Goal: Task Accomplishment & Management: Manage account settings

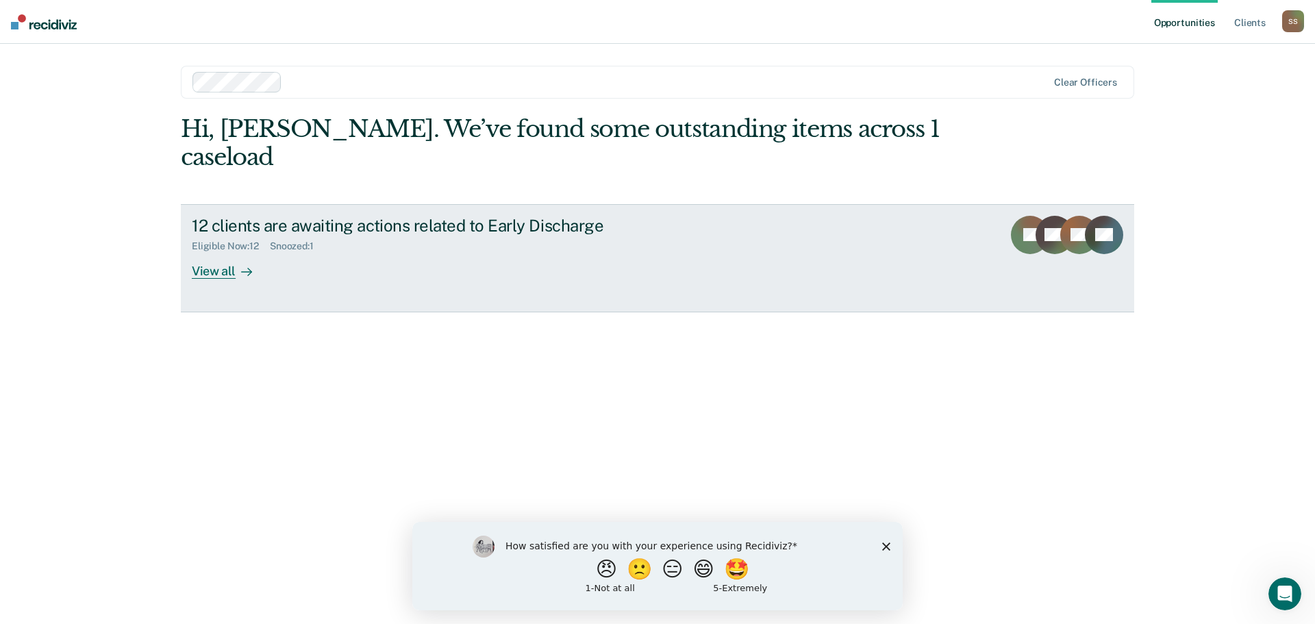
click at [221, 252] on div "View all" at bounding box center [230, 265] width 77 height 27
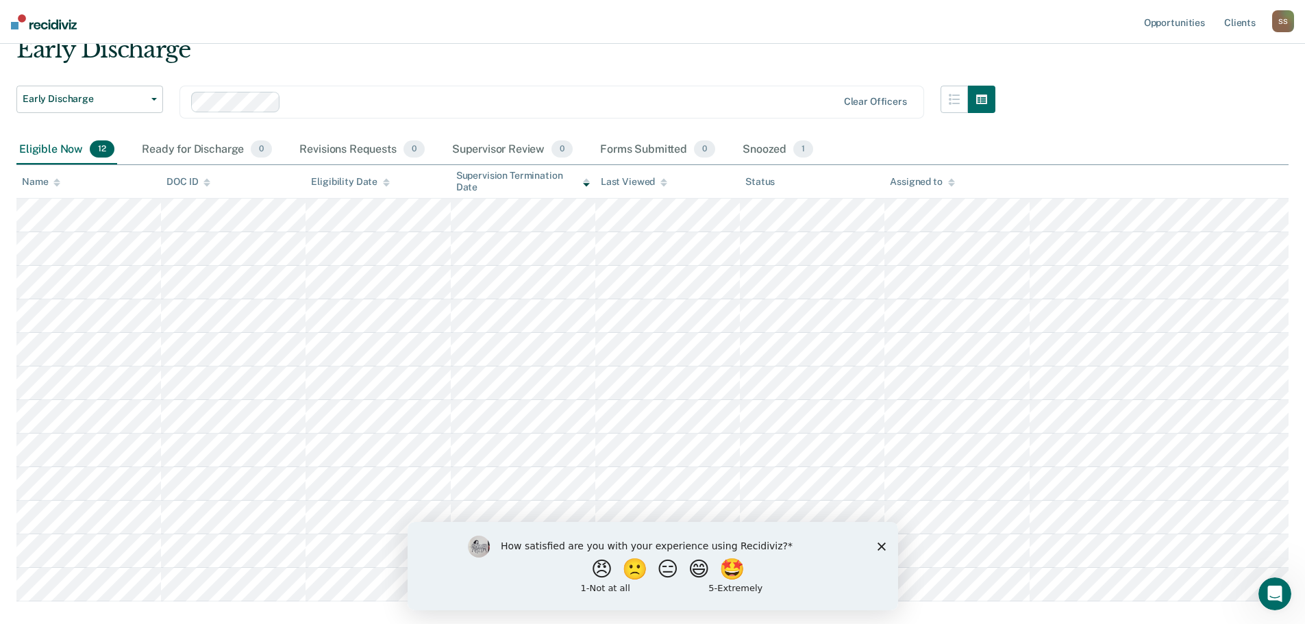
scroll to position [68, 0]
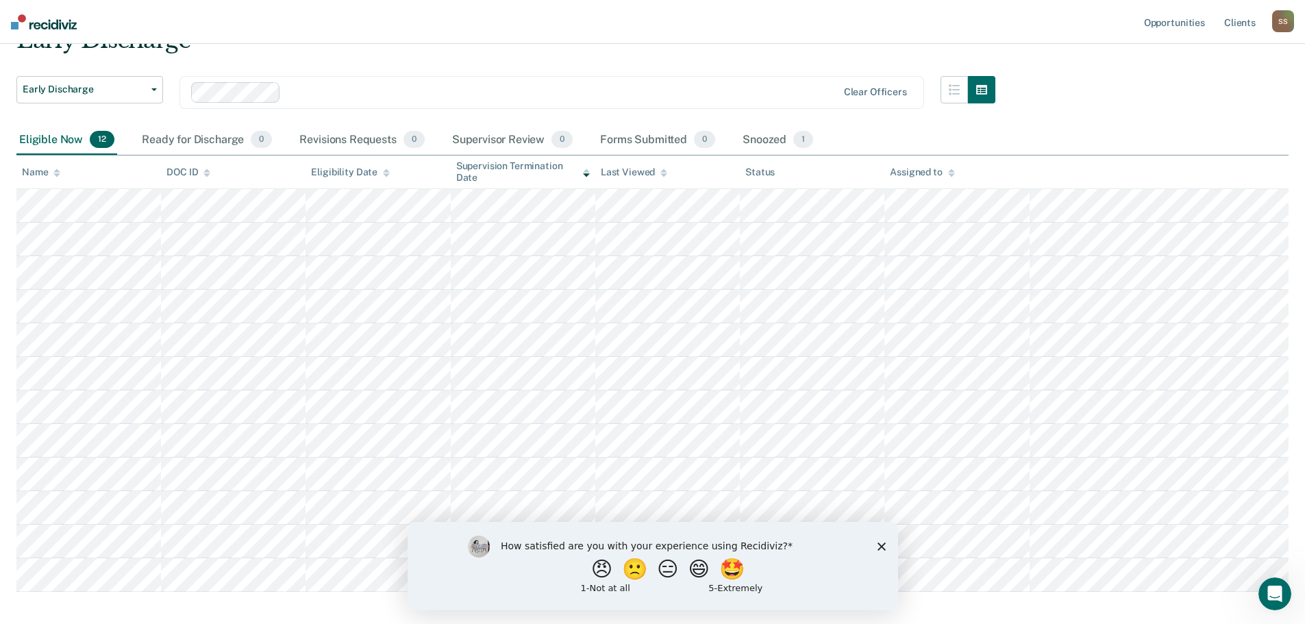
click at [879, 549] on icon "Close survey" at bounding box center [881, 546] width 8 height 8
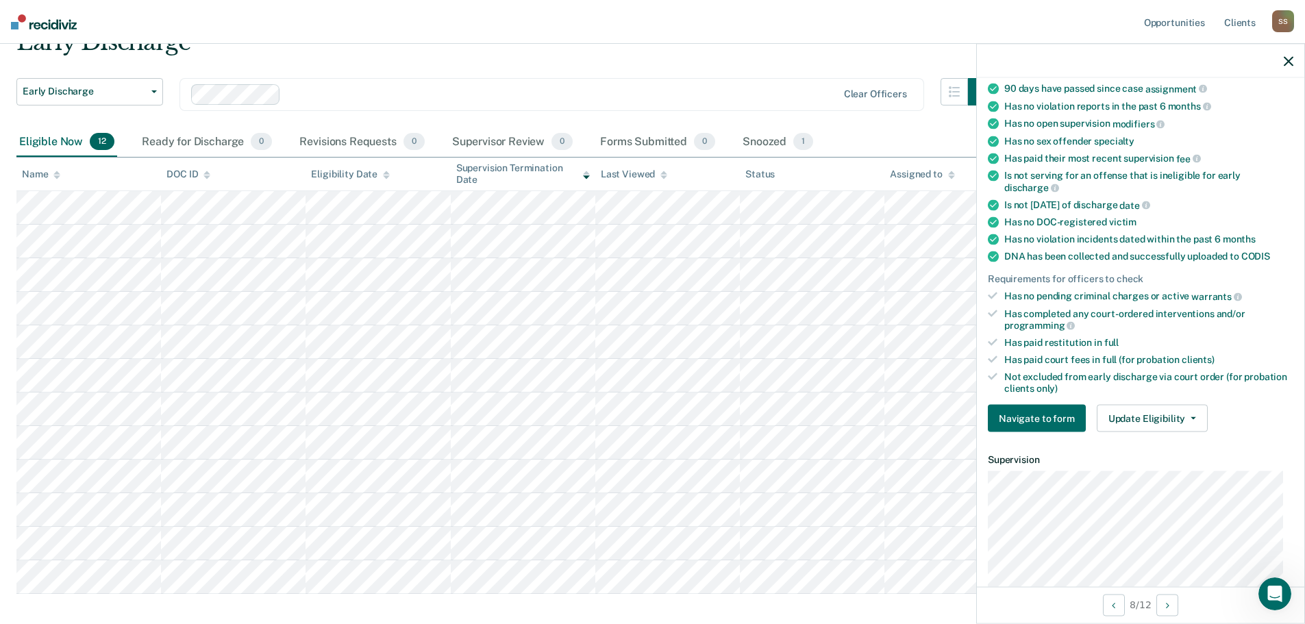
scroll to position [137, 0]
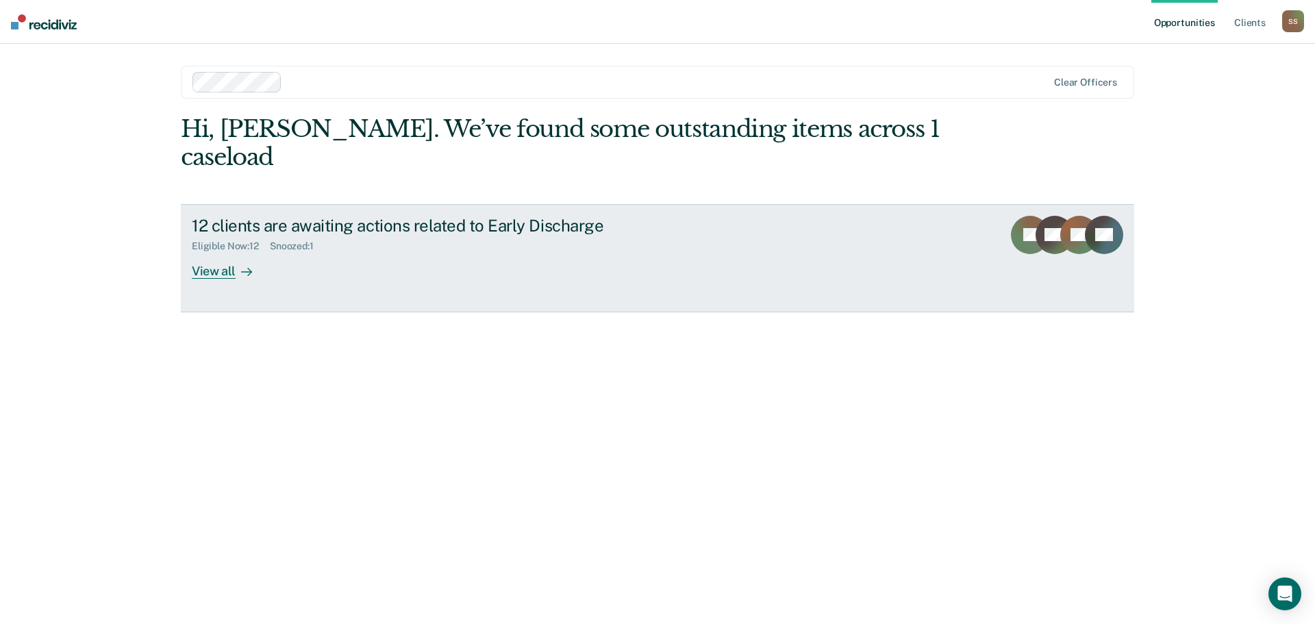
click at [219, 252] on div "View all" at bounding box center [230, 265] width 77 height 27
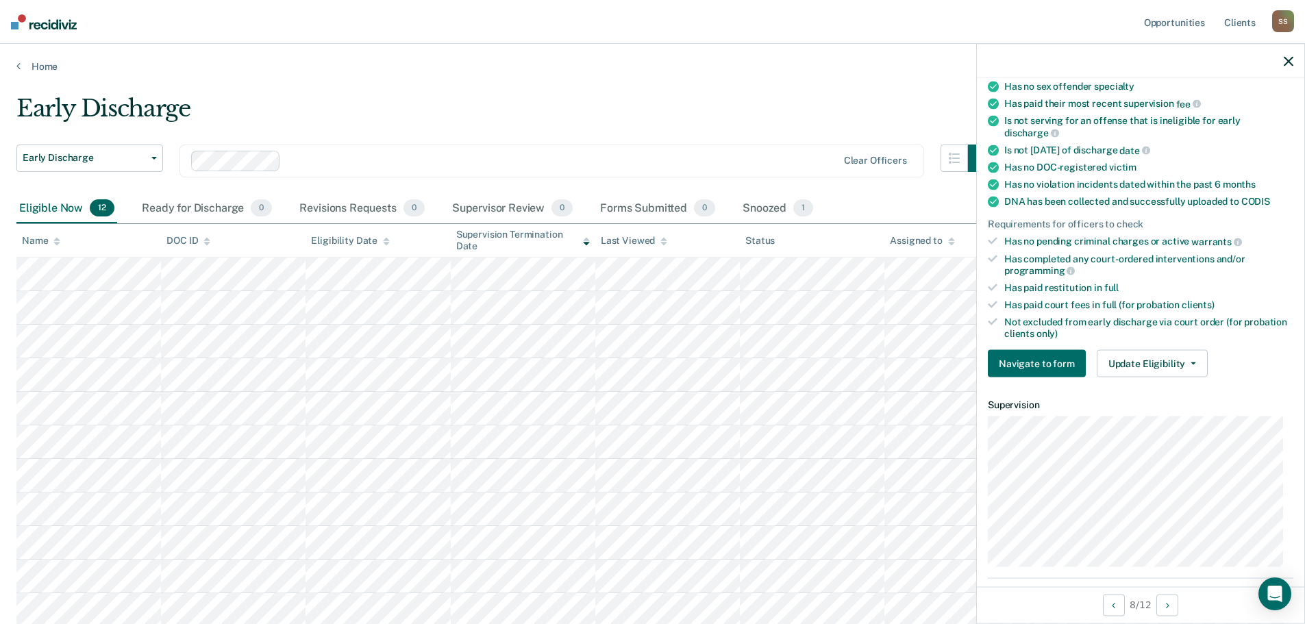
scroll to position [205, 0]
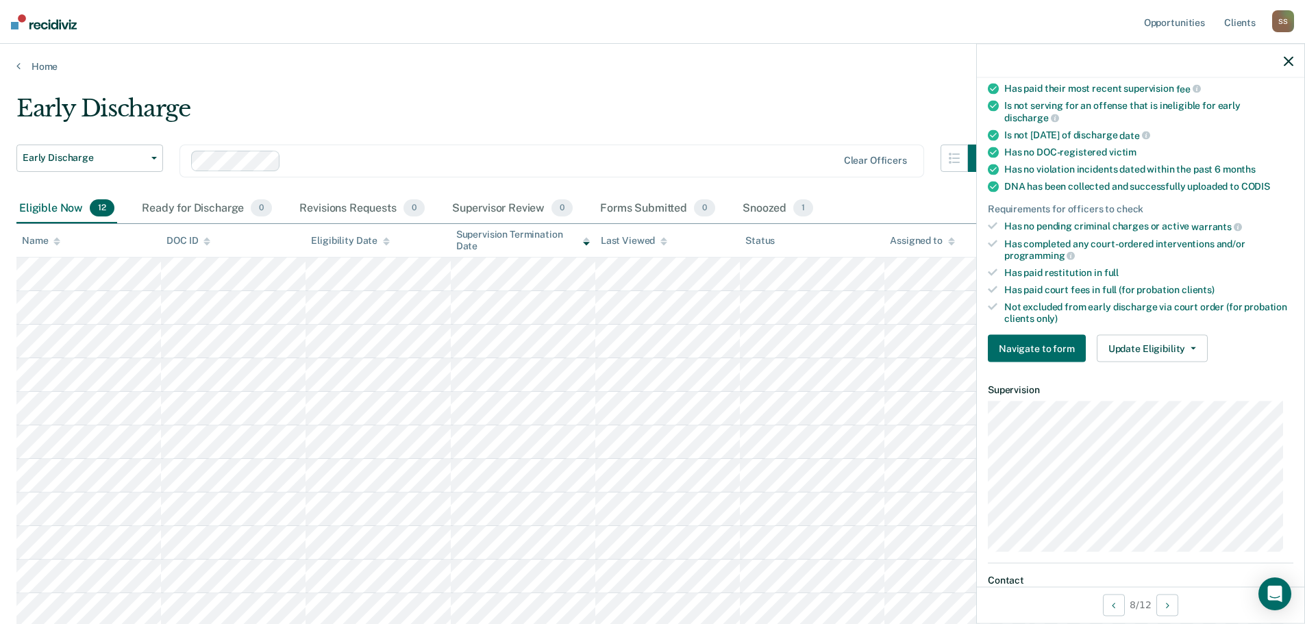
click at [1284, 61] on icon "button" at bounding box center [1289, 61] width 10 height 10
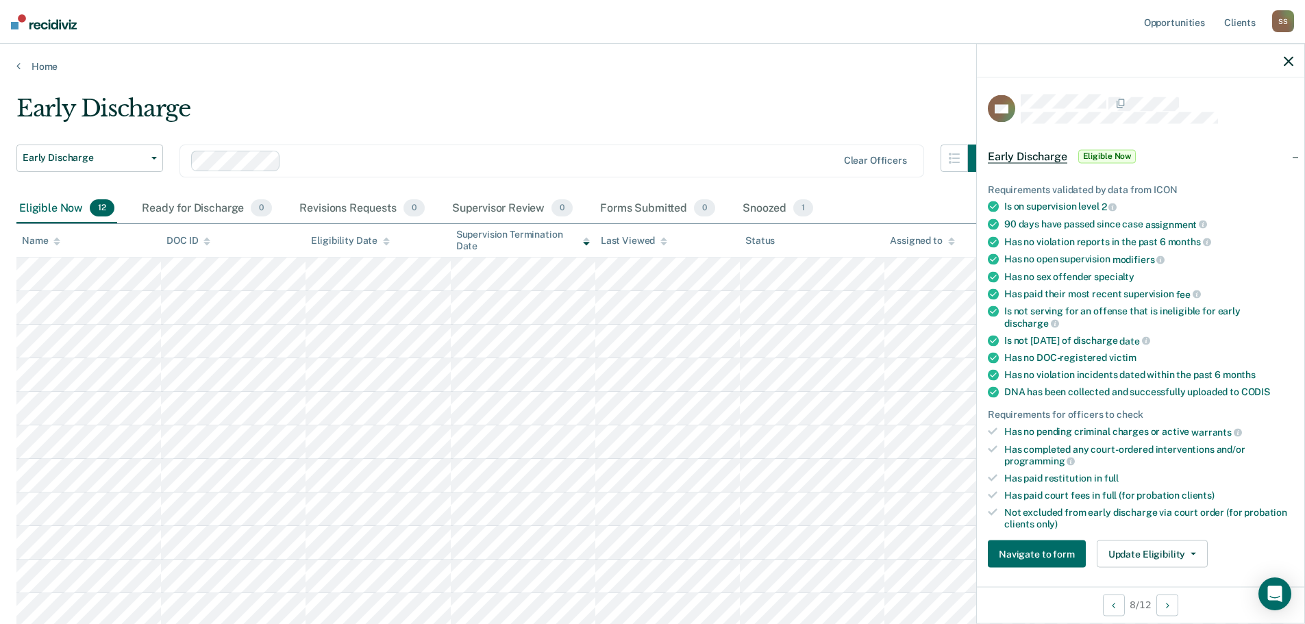
scroll to position [137, 0]
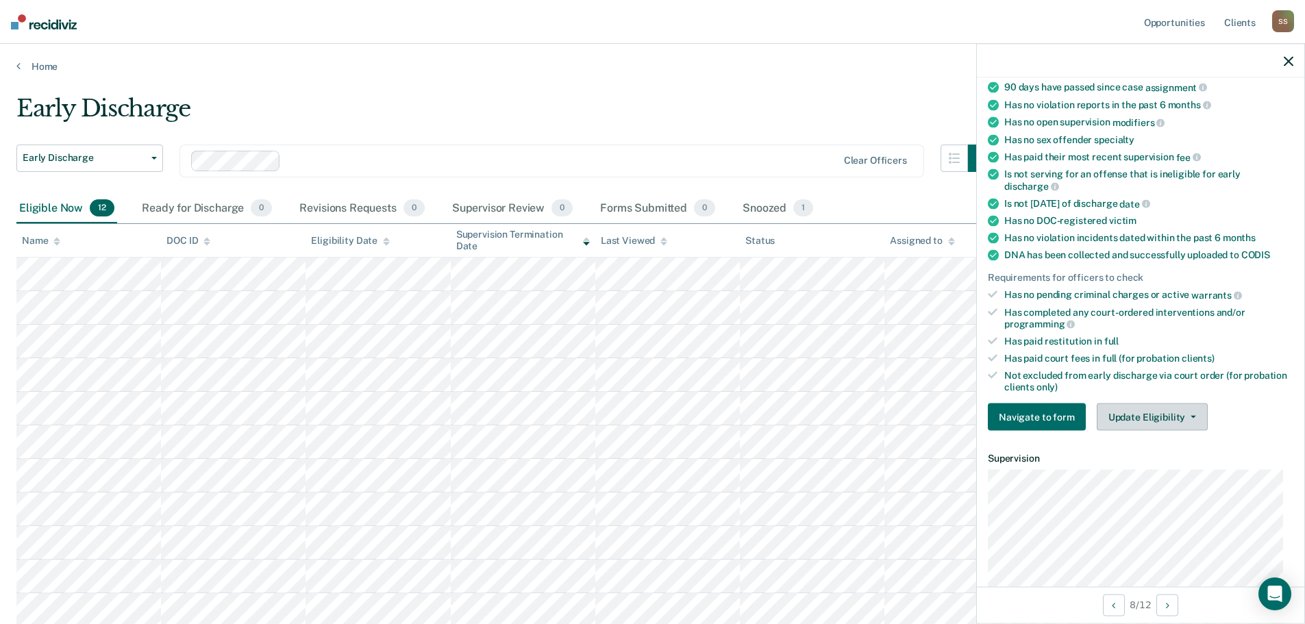
click at [1193, 414] on button "Update Eligibility" at bounding box center [1152, 416] width 111 height 27
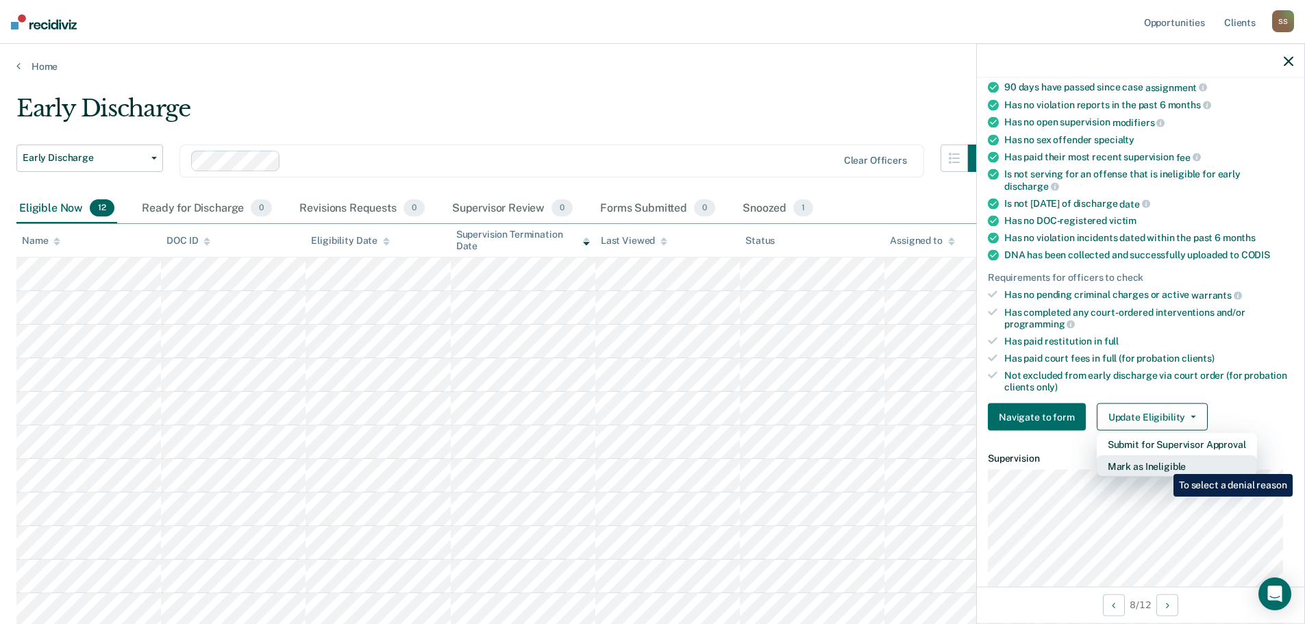
click at [1163, 464] on button "Mark as Ineligible" at bounding box center [1177, 467] width 160 height 22
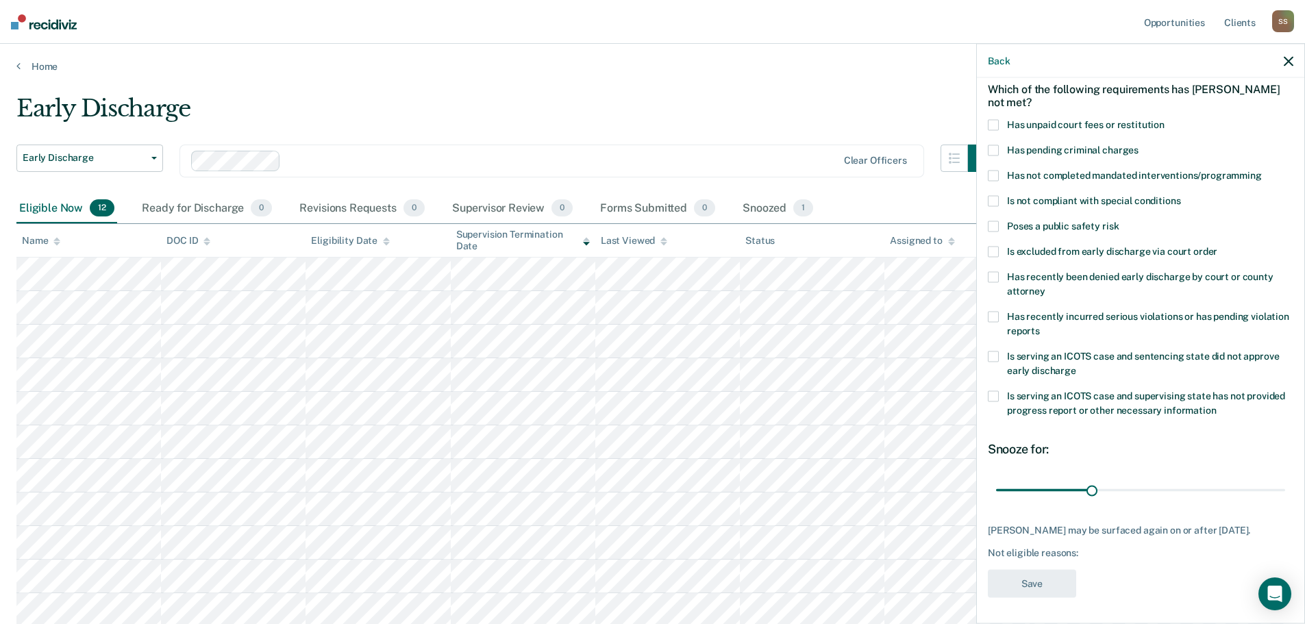
click at [993, 123] on span at bounding box center [993, 124] width 11 height 11
click at [1164, 119] on input "Has unpaid court fees or restitution" at bounding box center [1164, 119] width 0 height 0
click at [994, 170] on span at bounding box center [993, 175] width 11 height 11
click at [1262, 170] on input "Has not completed mandated interventions/programming" at bounding box center [1262, 170] width 0 height 0
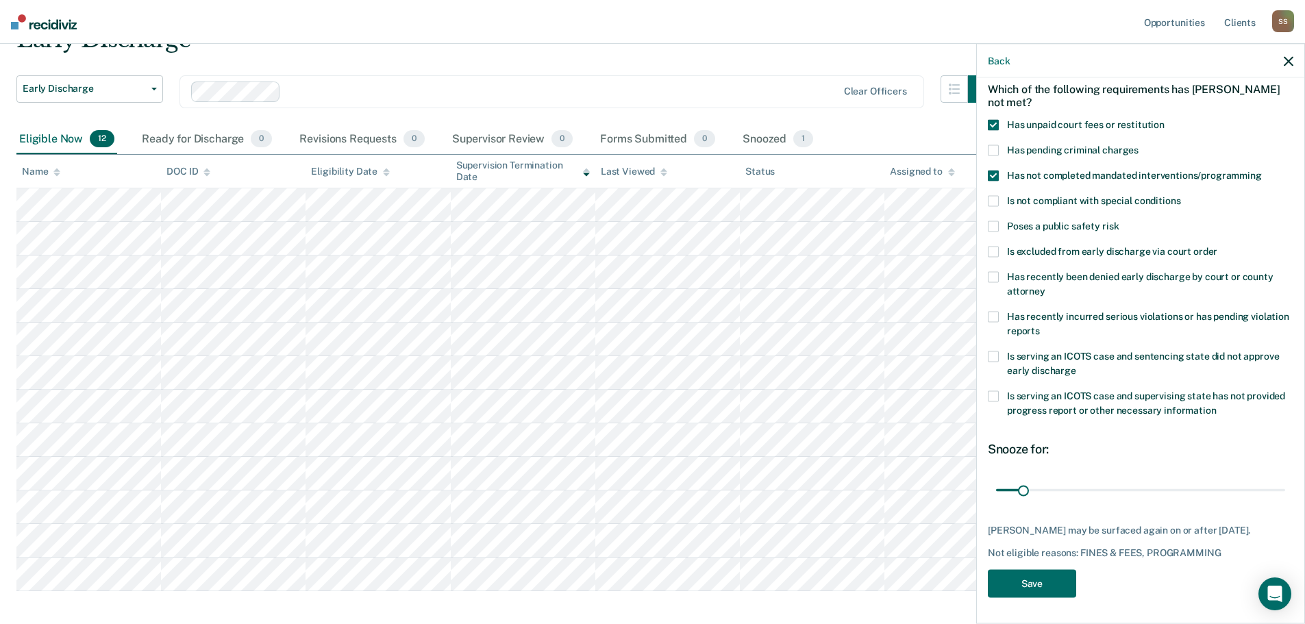
scroll to position [135, 0]
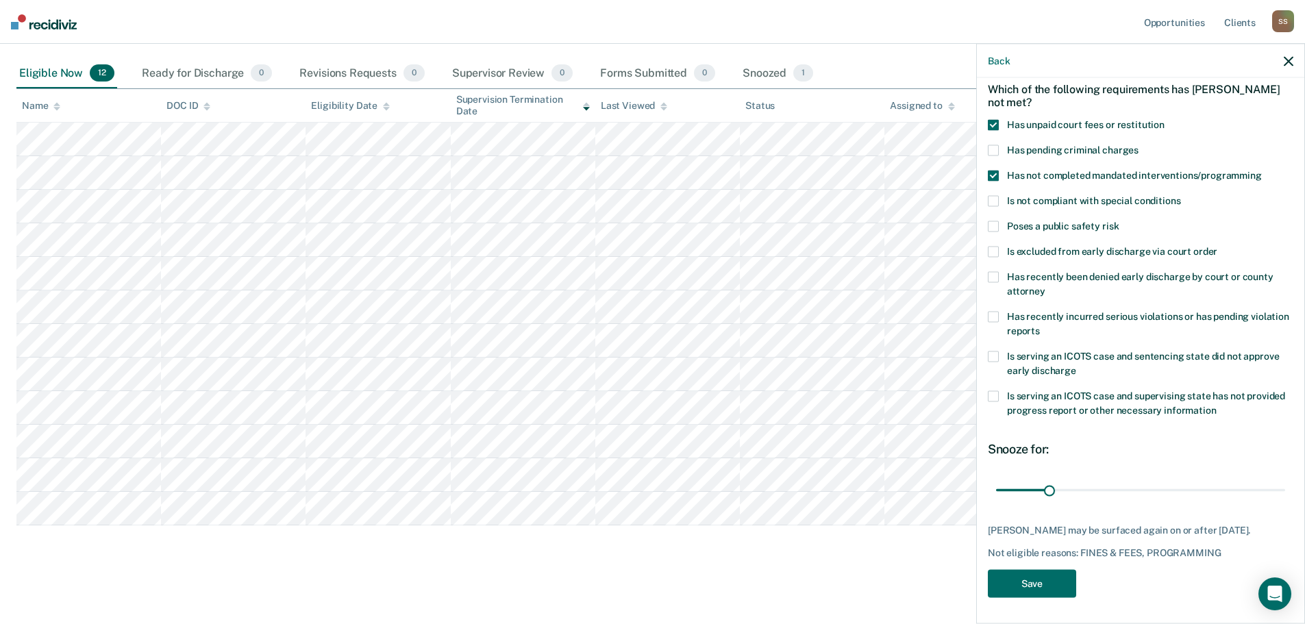
drag, startPoint x: 1021, startPoint y: 492, endPoint x: 1118, endPoint y: 445, distance: 107.2
click at [1047, 497] on input "range" at bounding box center [1140, 490] width 289 height 24
drag, startPoint x: 1047, startPoint y: 487, endPoint x: 1066, endPoint y: 484, distance: 19.5
type input "89"
click at [1066, 484] on input "range" at bounding box center [1140, 490] width 289 height 24
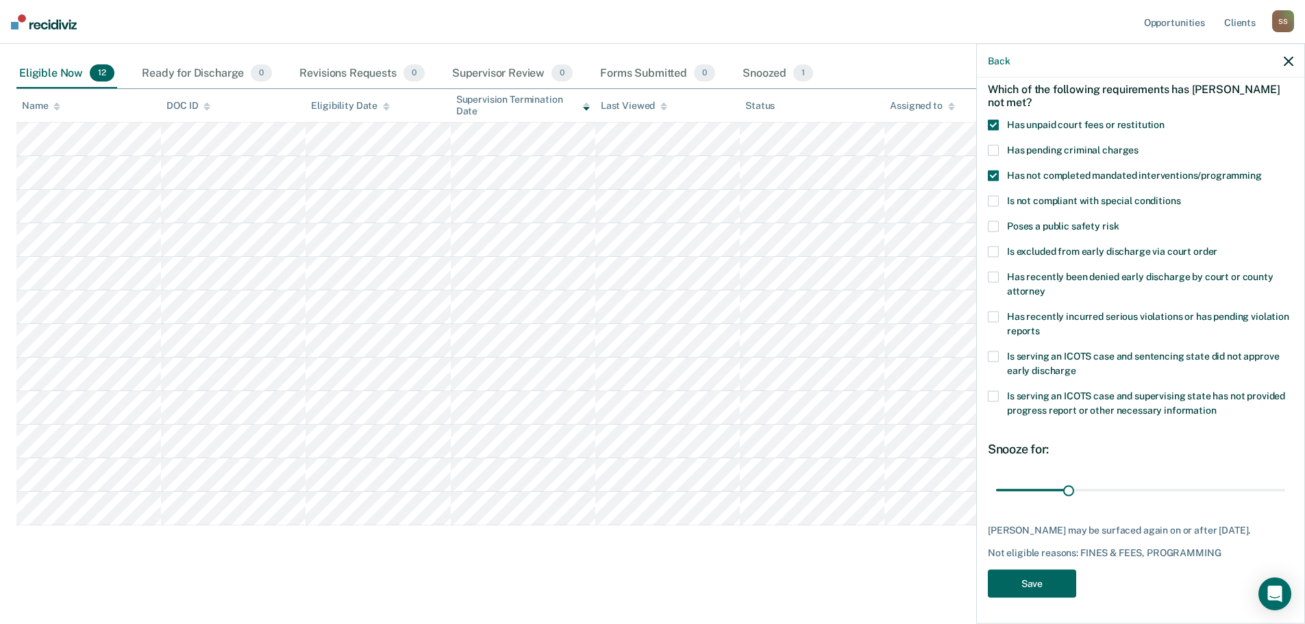
click at [1024, 592] on button "Save" at bounding box center [1032, 583] width 88 height 28
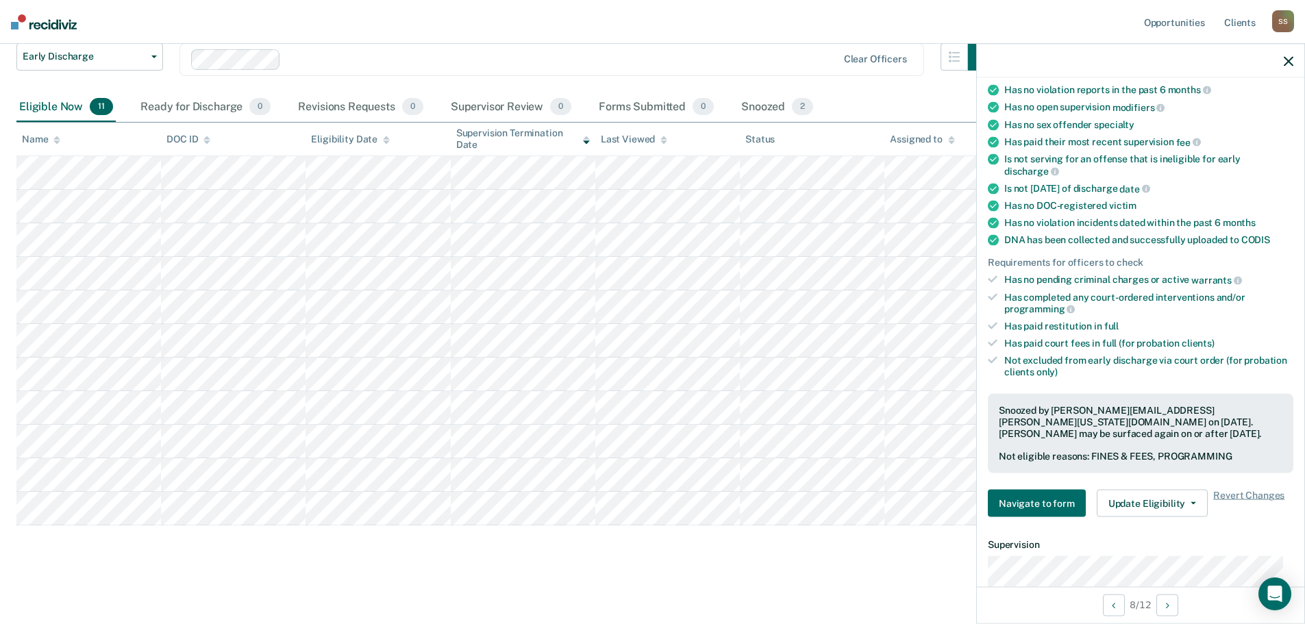
scroll to position [0, 0]
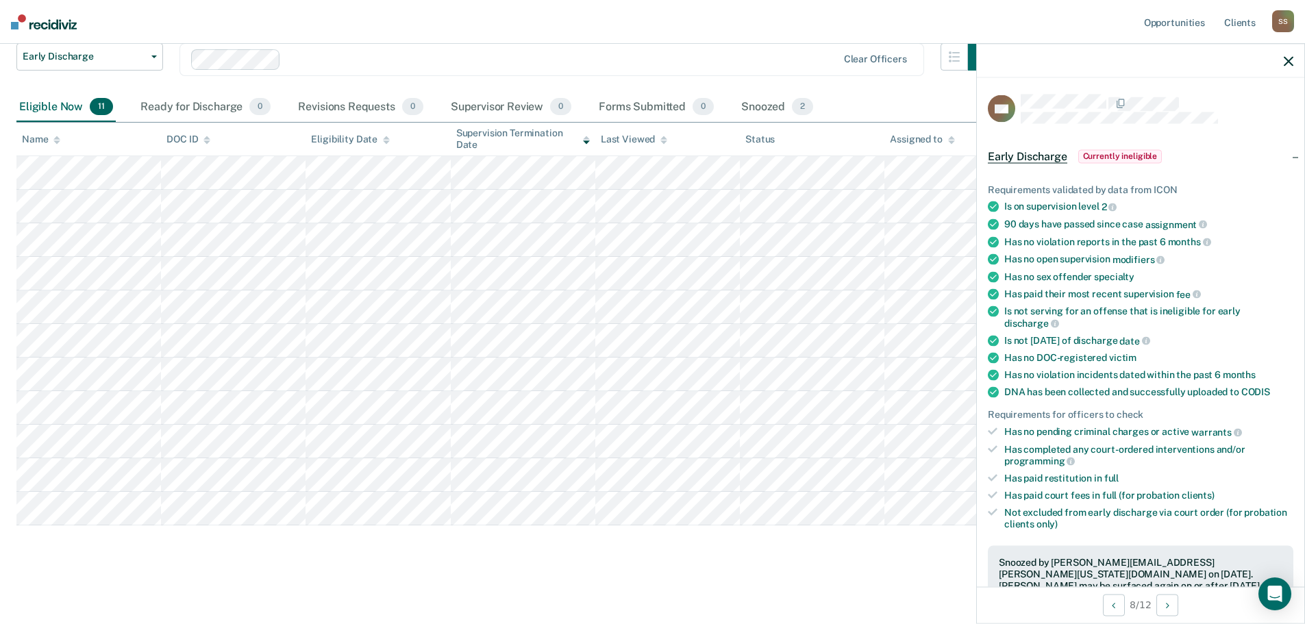
click at [1286, 60] on icon "button" at bounding box center [1289, 61] width 10 height 10
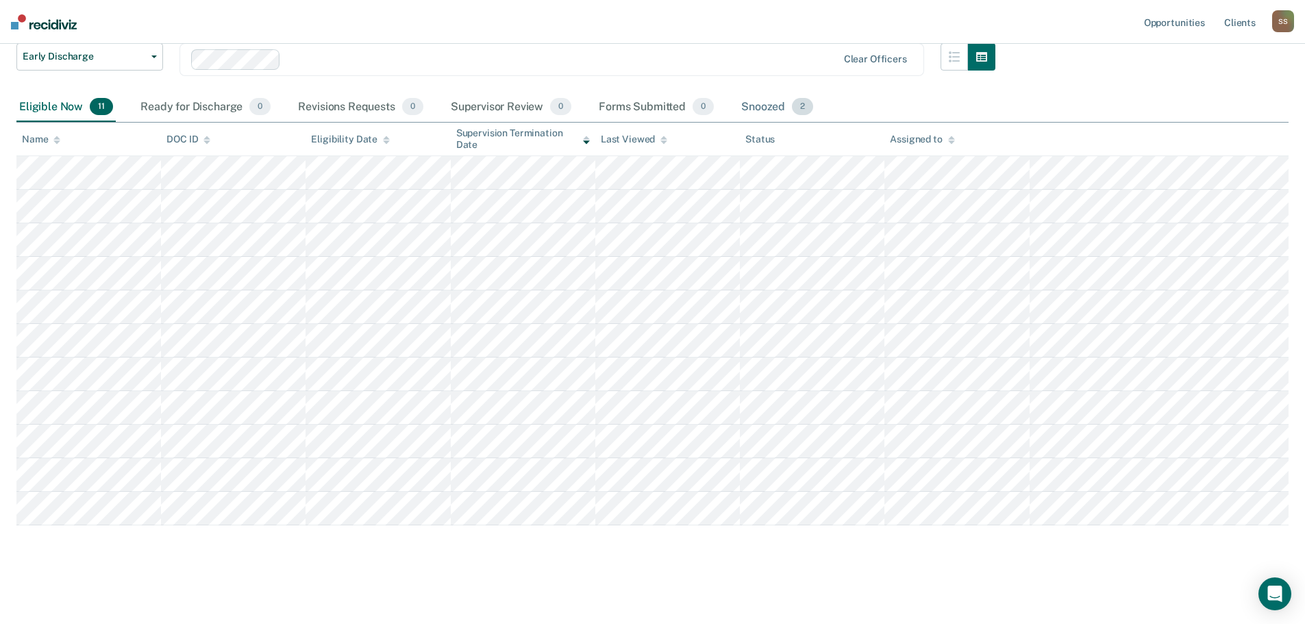
click at [769, 109] on div "Snoozed 2" at bounding box center [776, 107] width 77 height 30
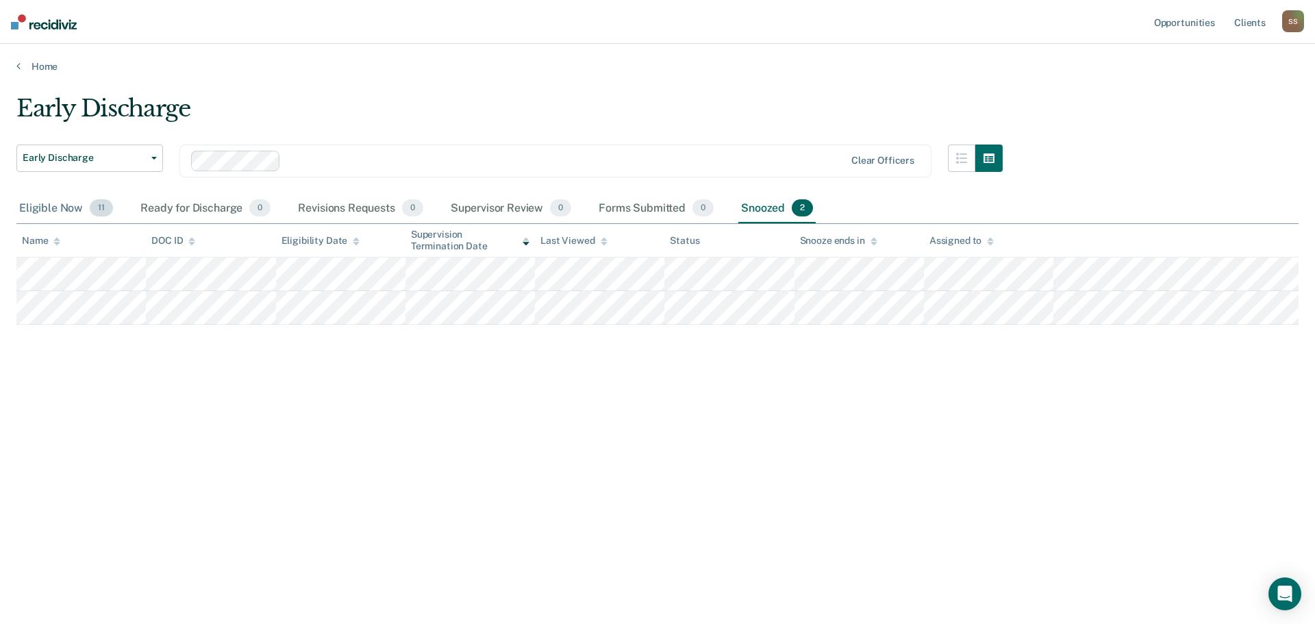
click at [64, 210] on div "Eligible Now 11" at bounding box center [65, 209] width 99 height 30
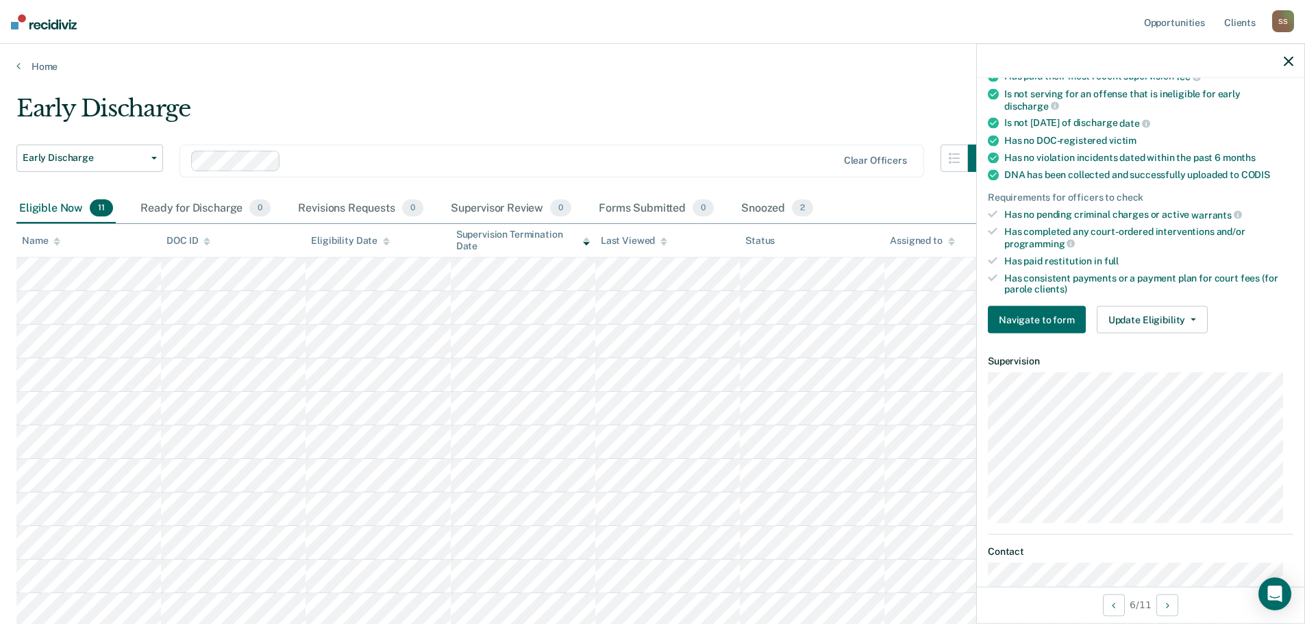
scroll to position [342, 0]
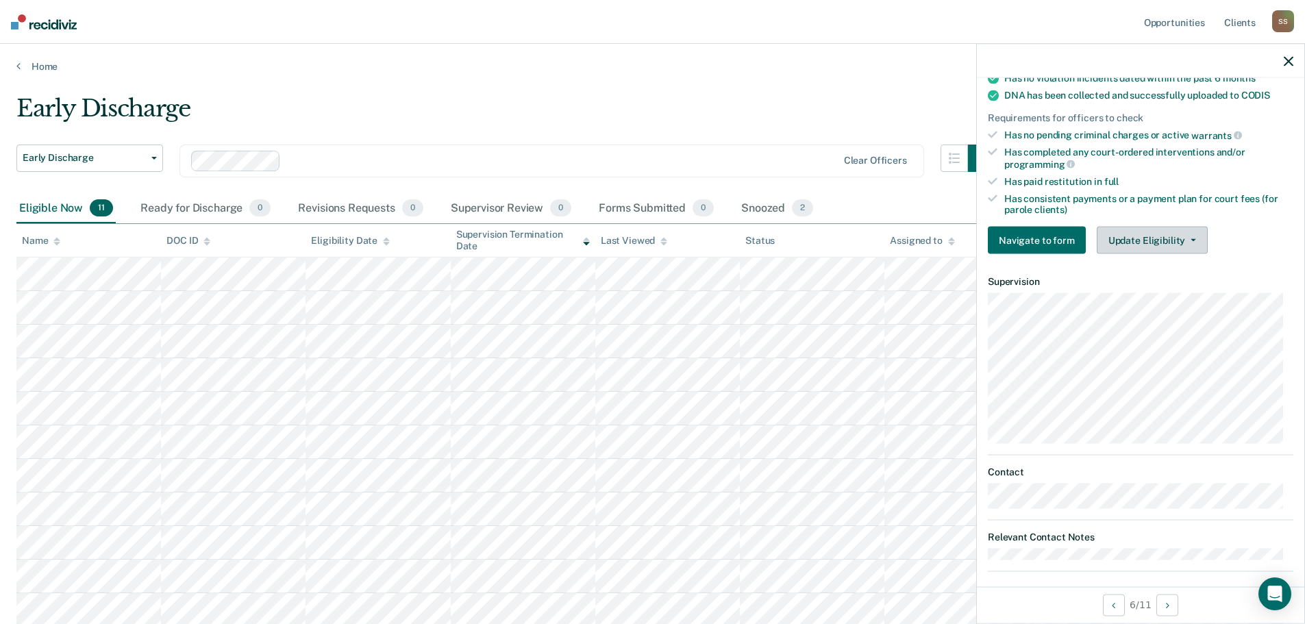
click at [1188, 240] on button "Update Eligibility" at bounding box center [1152, 240] width 111 height 27
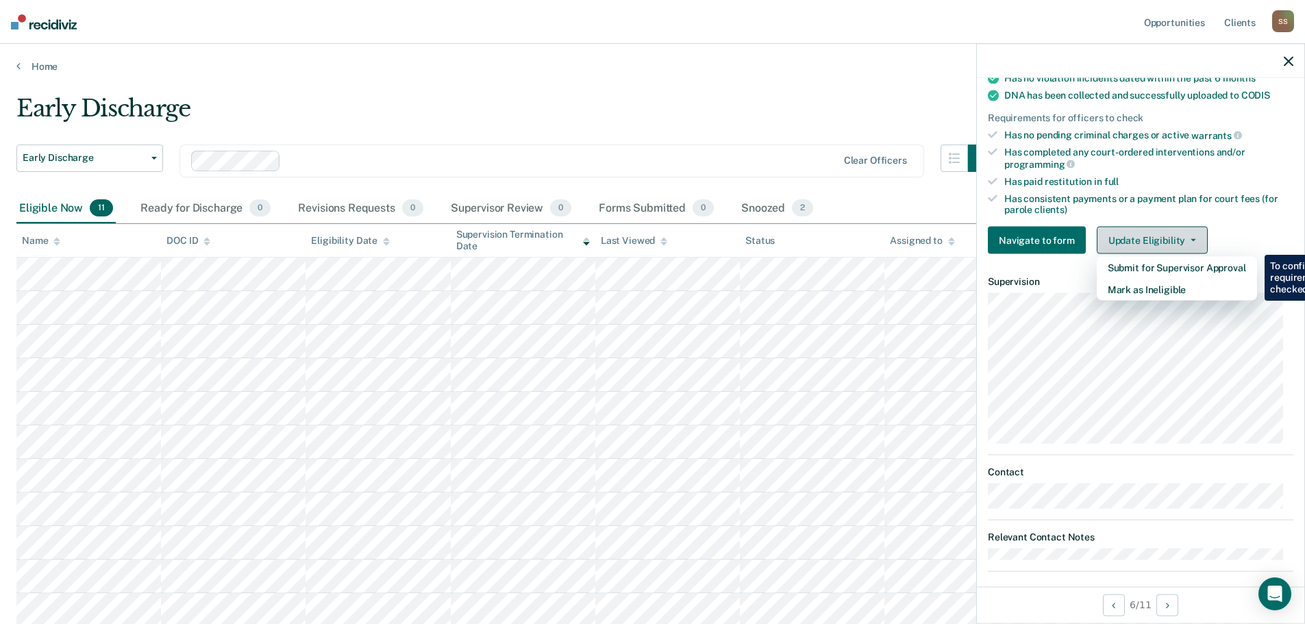
click at [1188, 240] on button "Update Eligibility" at bounding box center [1152, 240] width 111 height 27
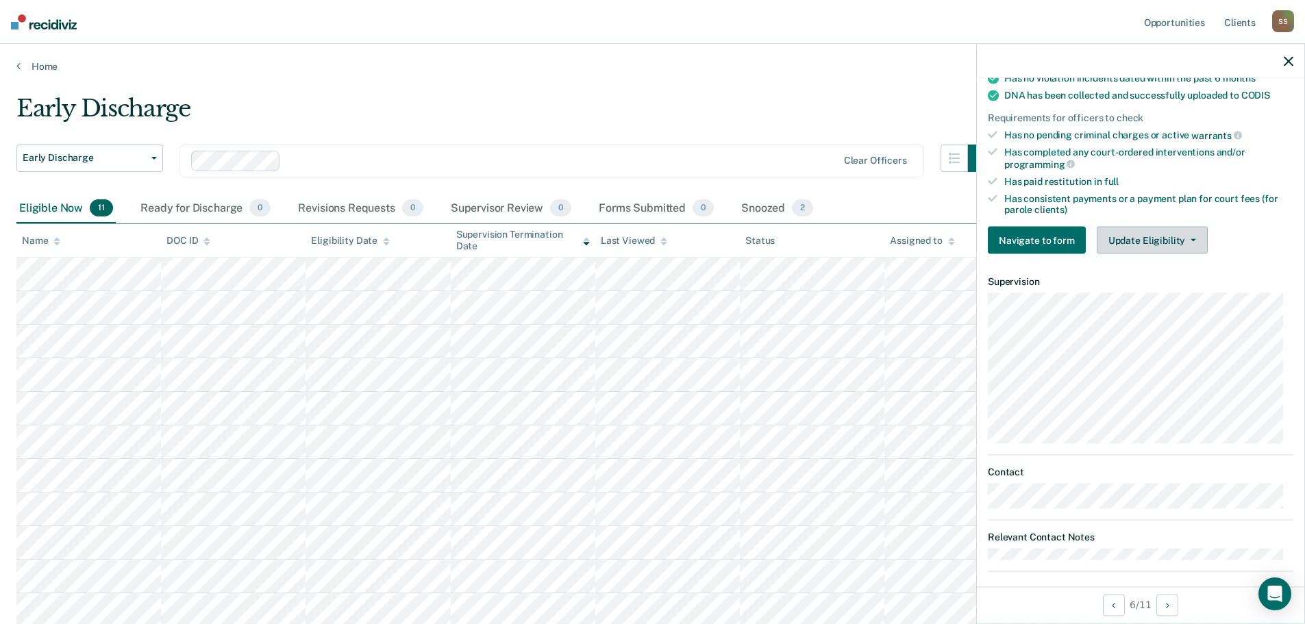
click at [1189, 240] on button "Update Eligibility" at bounding box center [1152, 240] width 111 height 27
click at [1243, 213] on div "Has consistent payments or a payment plan for court fees (for parole clients)" at bounding box center [1148, 203] width 289 height 23
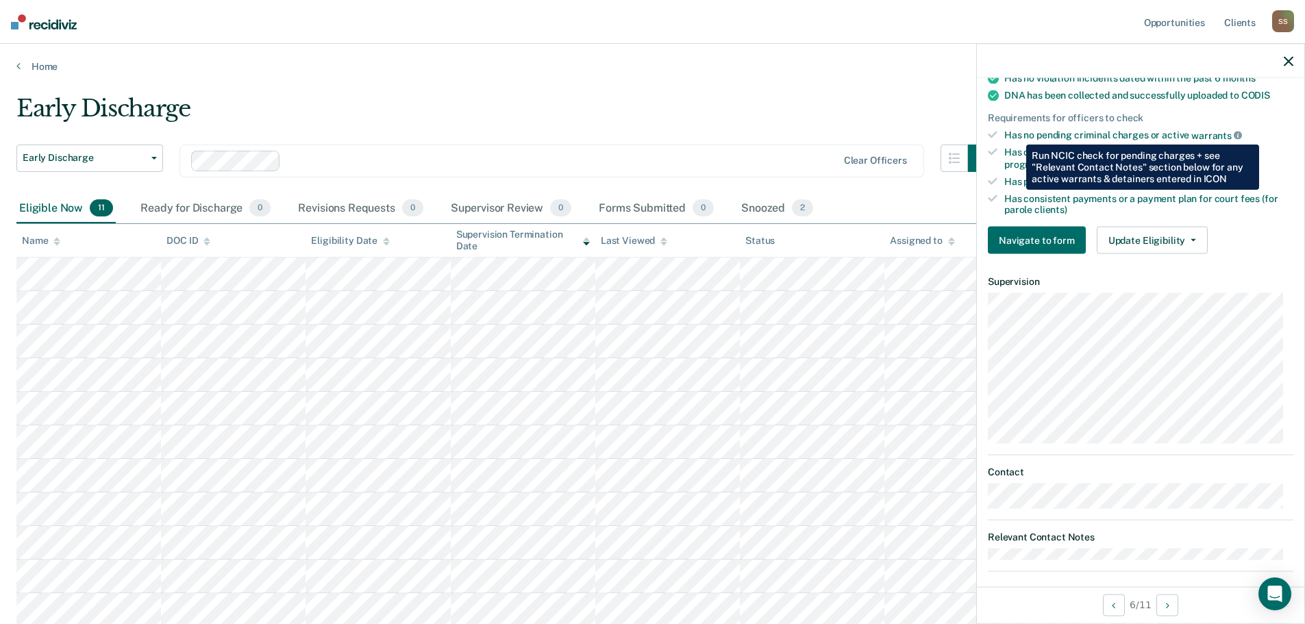
click at [1235, 134] on icon at bounding box center [1238, 136] width 8 height 8
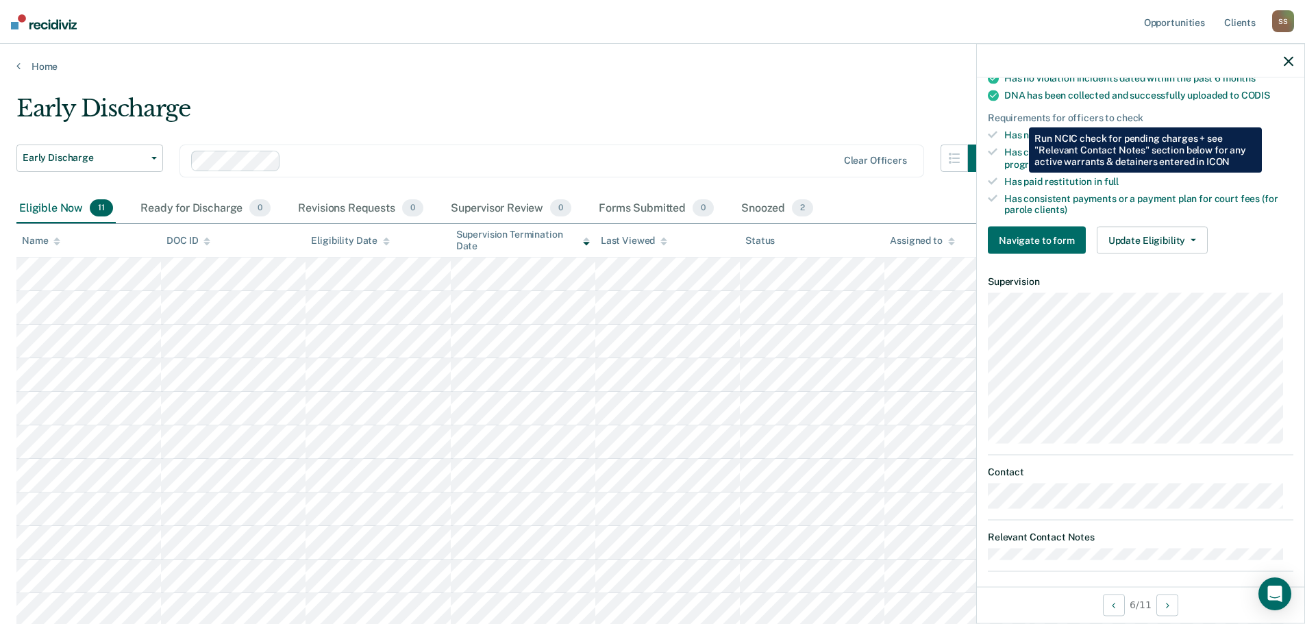
click at [1222, 236] on div "Navigate to form Update Eligibility Submit for Supervisor Approval Mark as Inel…" at bounding box center [1140, 240] width 305 height 27
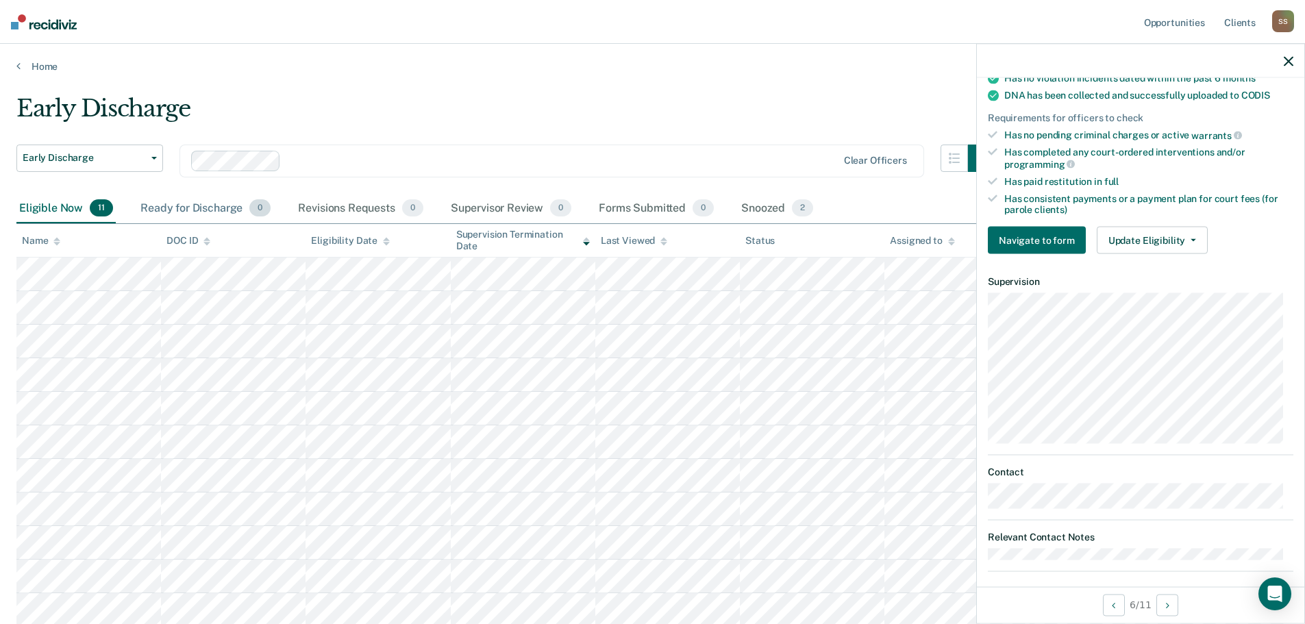
click at [205, 210] on div "Ready for Discharge 0" at bounding box center [206, 209] width 136 height 30
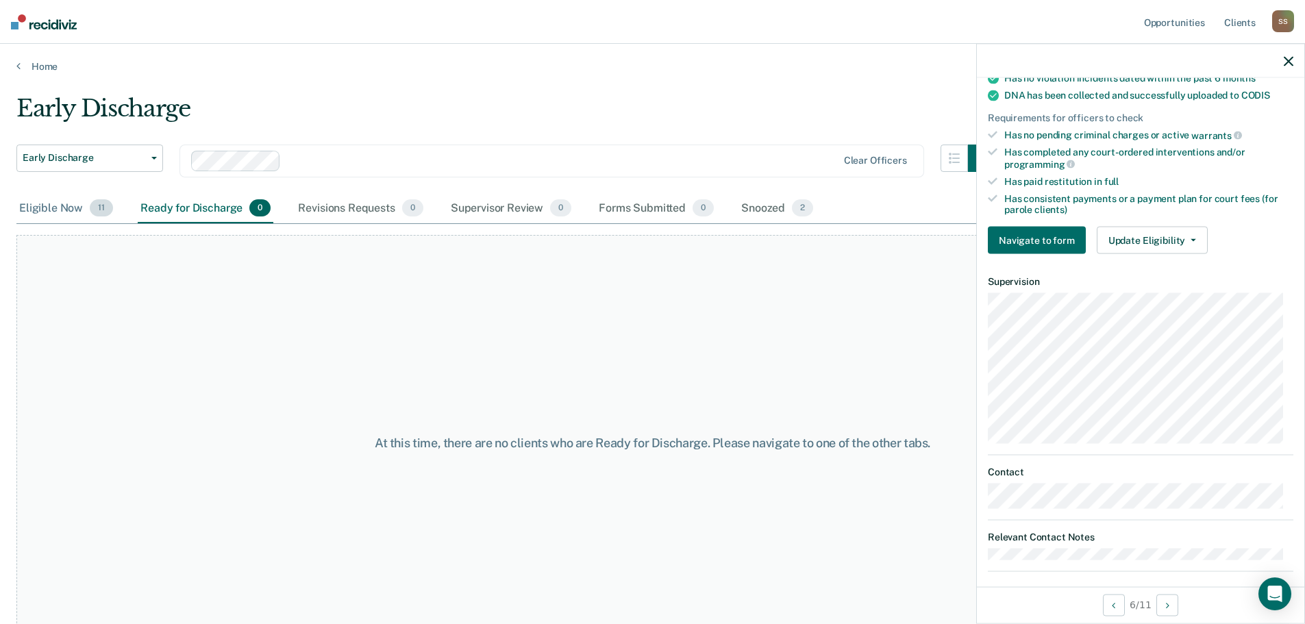
click at [37, 210] on div "Eligible Now 11" at bounding box center [65, 209] width 99 height 30
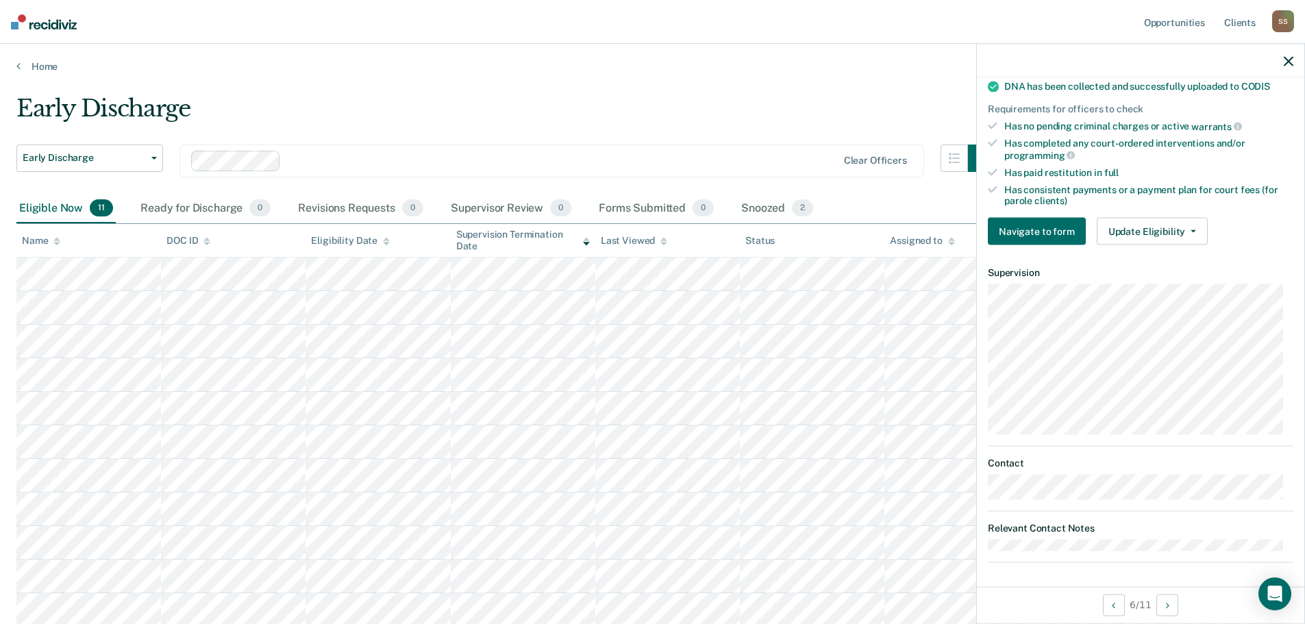
scroll to position [353, 0]
click at [1030, 227] on button "Navigate to form" at bounding box center [1037, 229] width 98 height 27
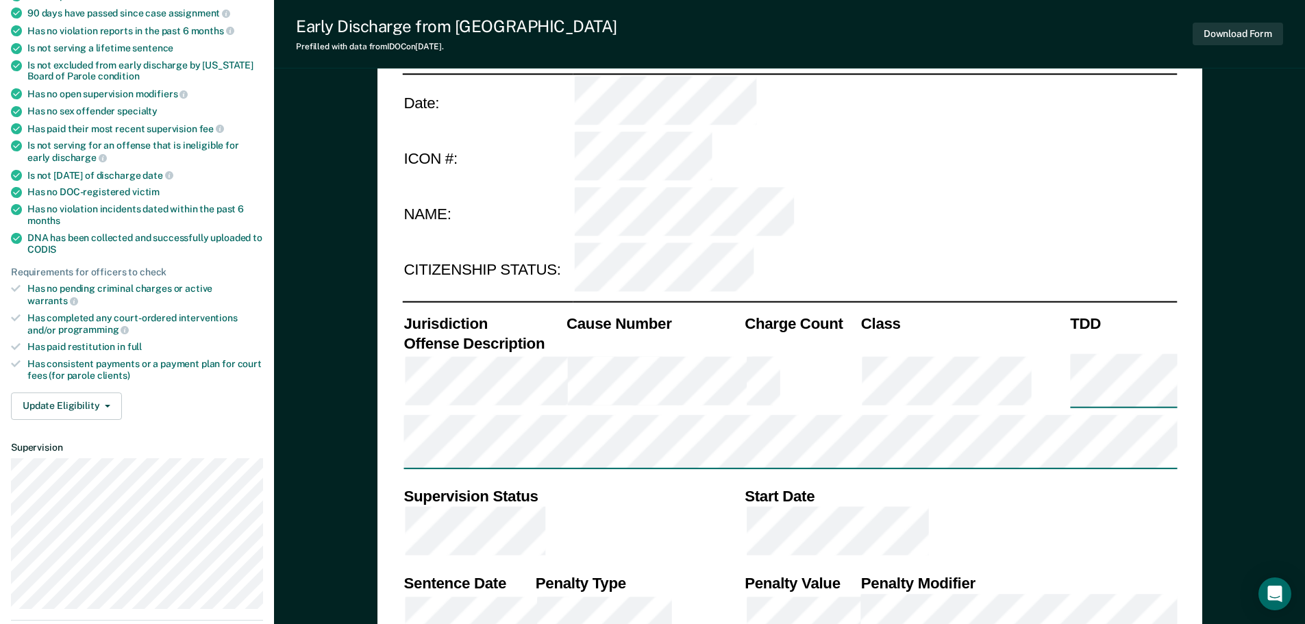
type textarea "x"
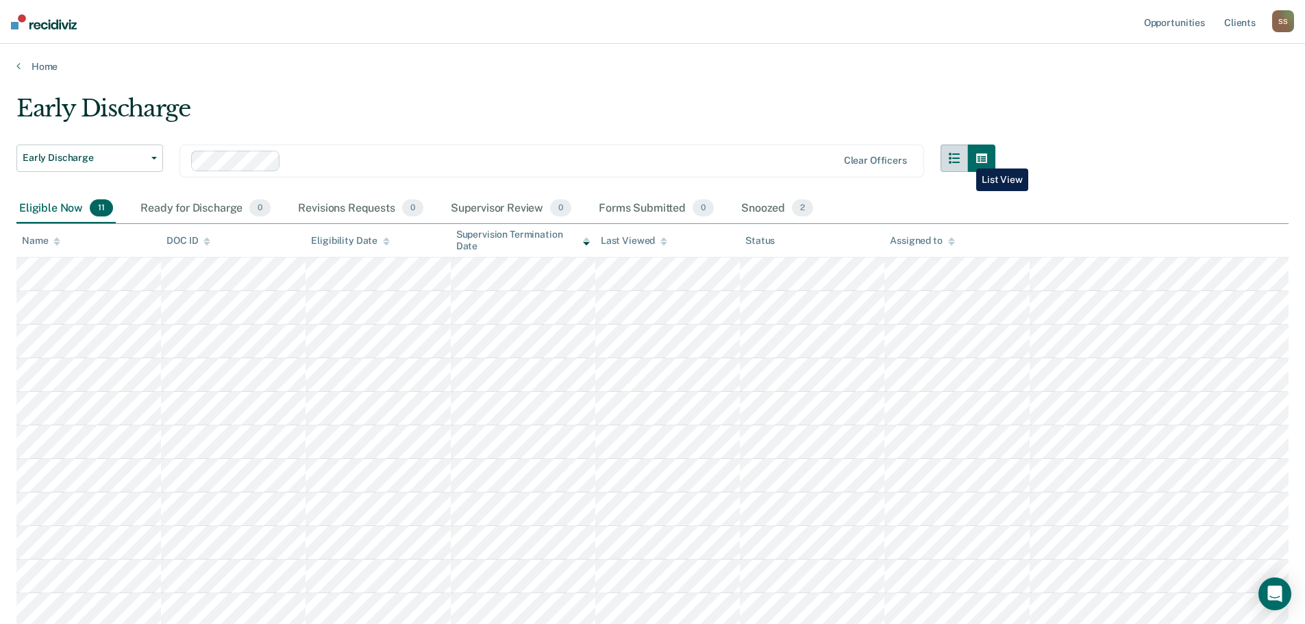
click at [960, 158] on icon "button" at bounding box center [954, 158] width 11 height 11
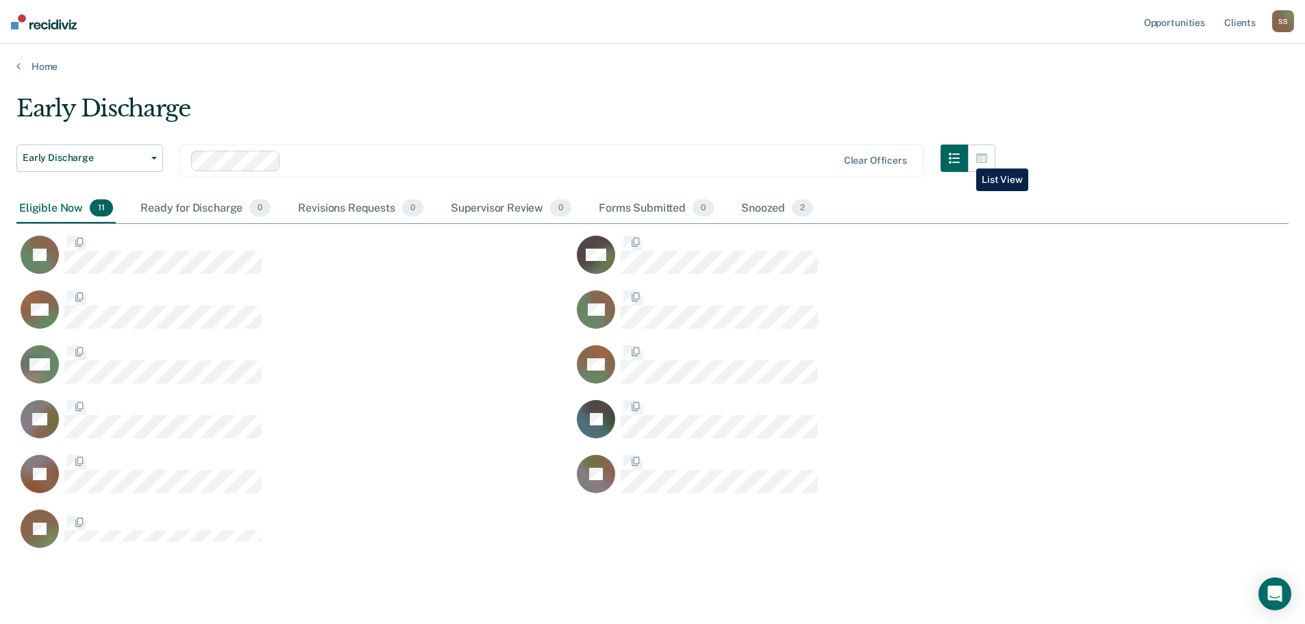
scroll to position [455, 1262]
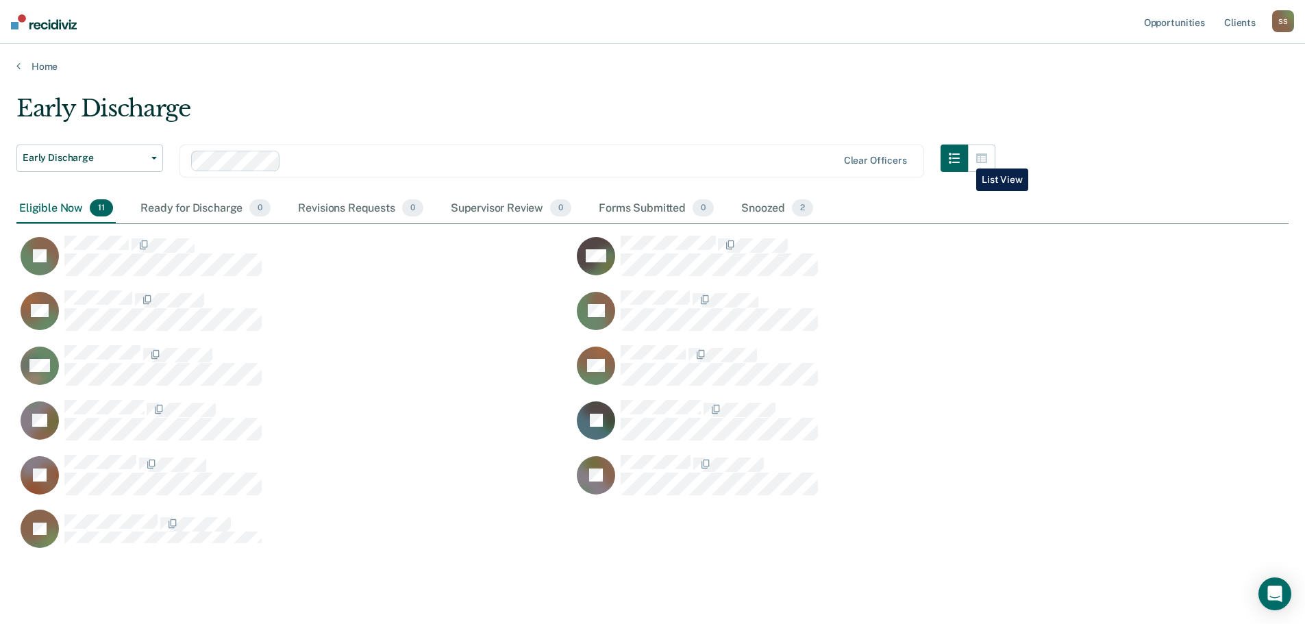
click at [960, 158] on icon "button" at bounding box center [954, 158] width 11 height 11
click at [995, 160] on button "button" at bounding box center [981, 158] width 27 height 27
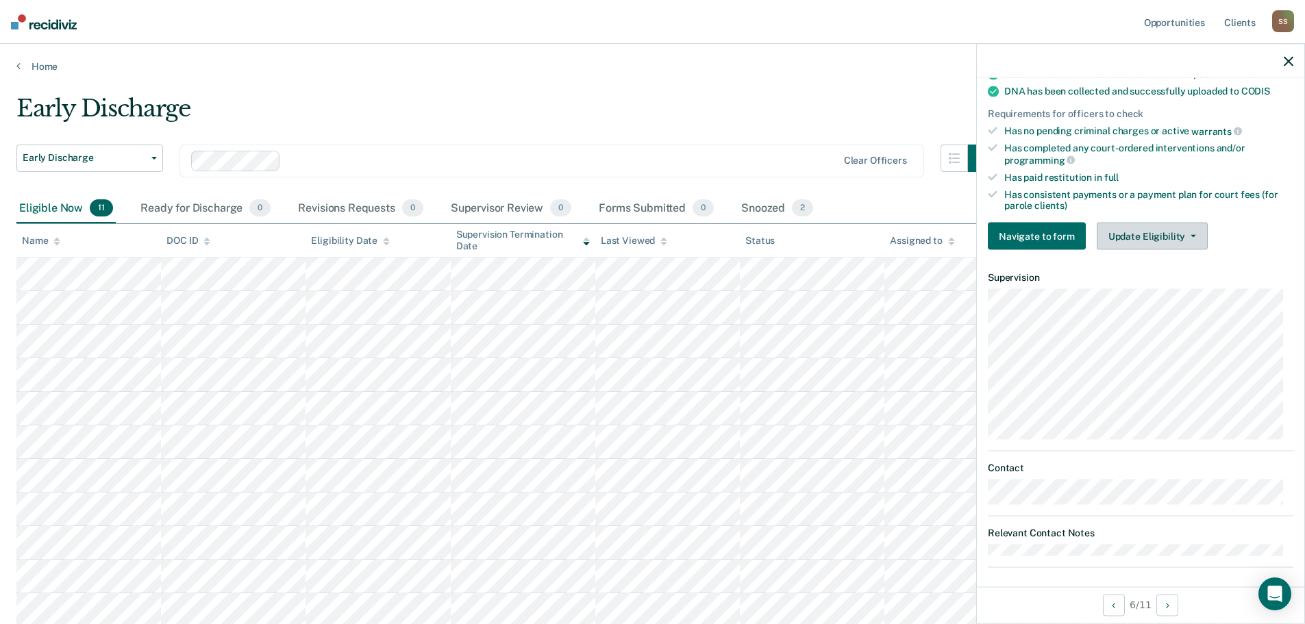
scroll to position [353, 0]
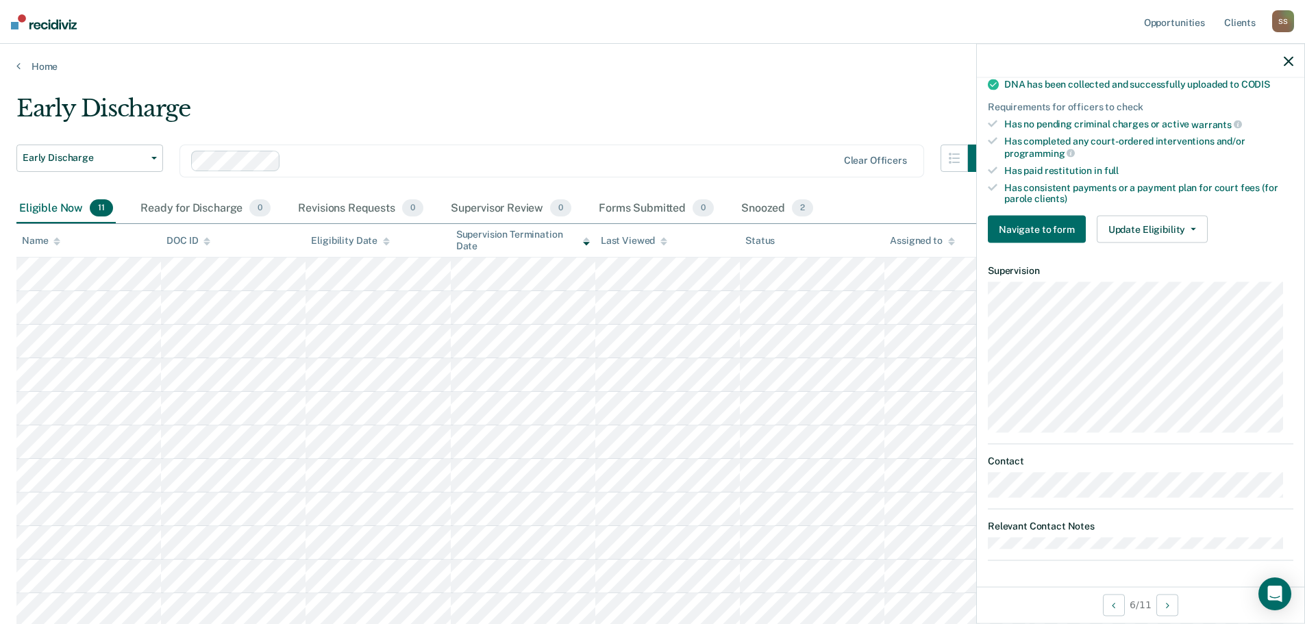
click at [1203, 210] on div "Requirements validated by data from ICON Is on supervision level 2 90 days have…" at bounding box center [1140, 31] width 327 height 446
click at [1173, 227] on button "Update Eligibility" at bounding box center [1152, 229] width 111 height 27
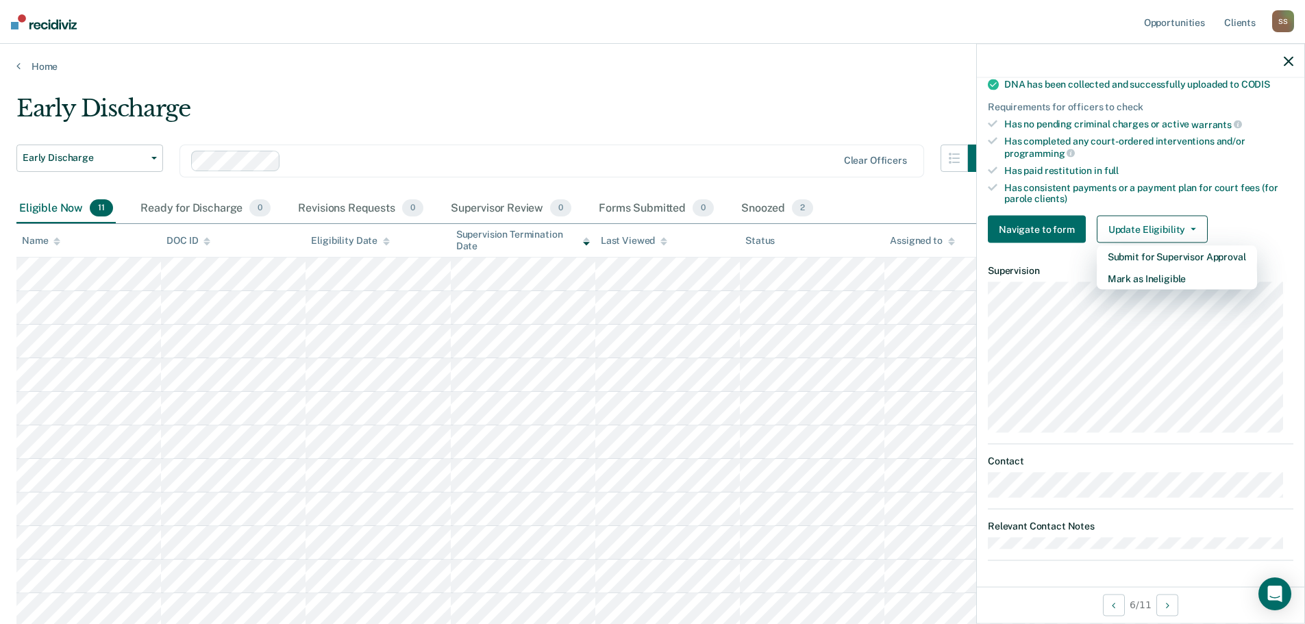
click at [1188, 173] on div "Has paid restitution in full" at bounding box center [1148, 170] width 289 height 12
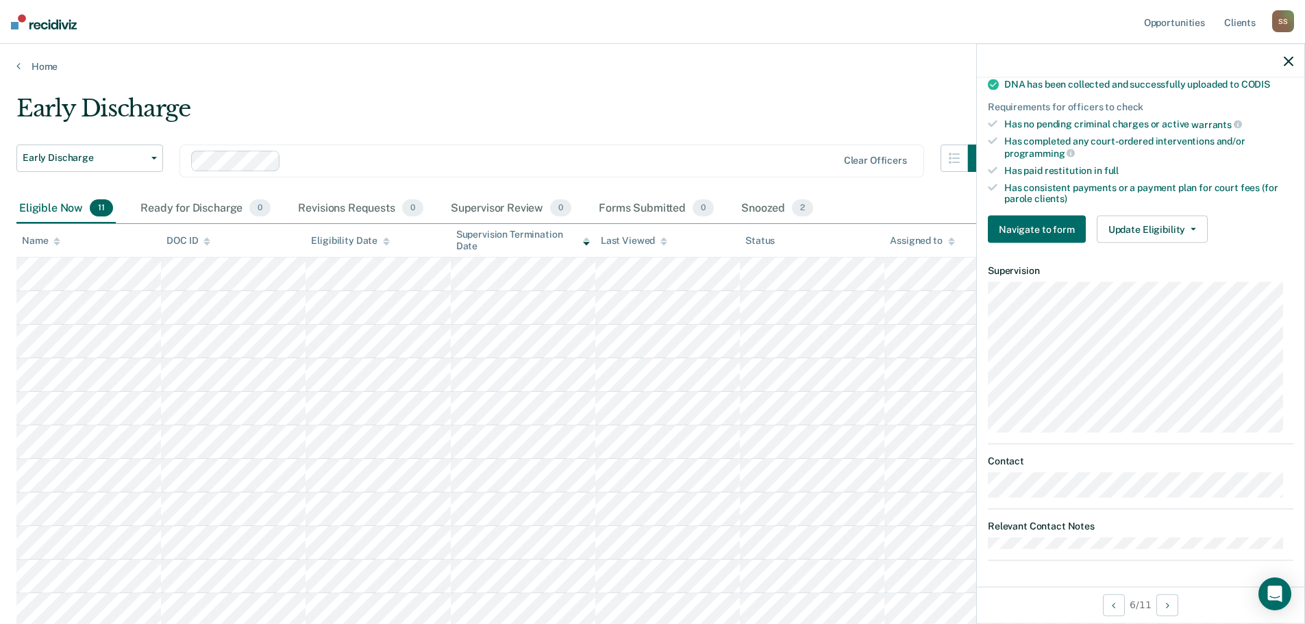
click at [1003, 128] on li "Has no pending criminal charges or active warrants" at bounding box center [1140, 124] width 305 height 12
click at [999, 121] on li "Has no pending criminal charges or active warrants" at bounding box center [1140, 124] width 305 height 12
click at [998, 138] on li "Has completed any court-ordered interventions and/or programming" at bounding box center [1140, 147] width 305 height 23
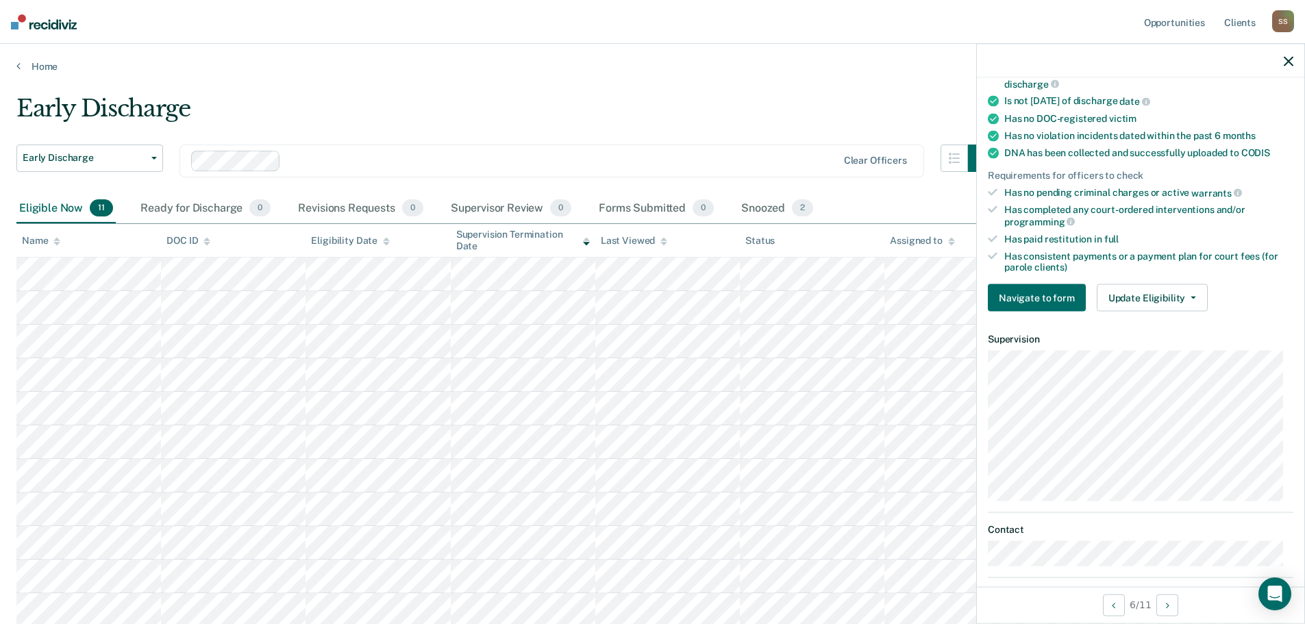
click at [634, 242] on div "Last Viewed" at bounding box center [634, 241] width 66 height 12
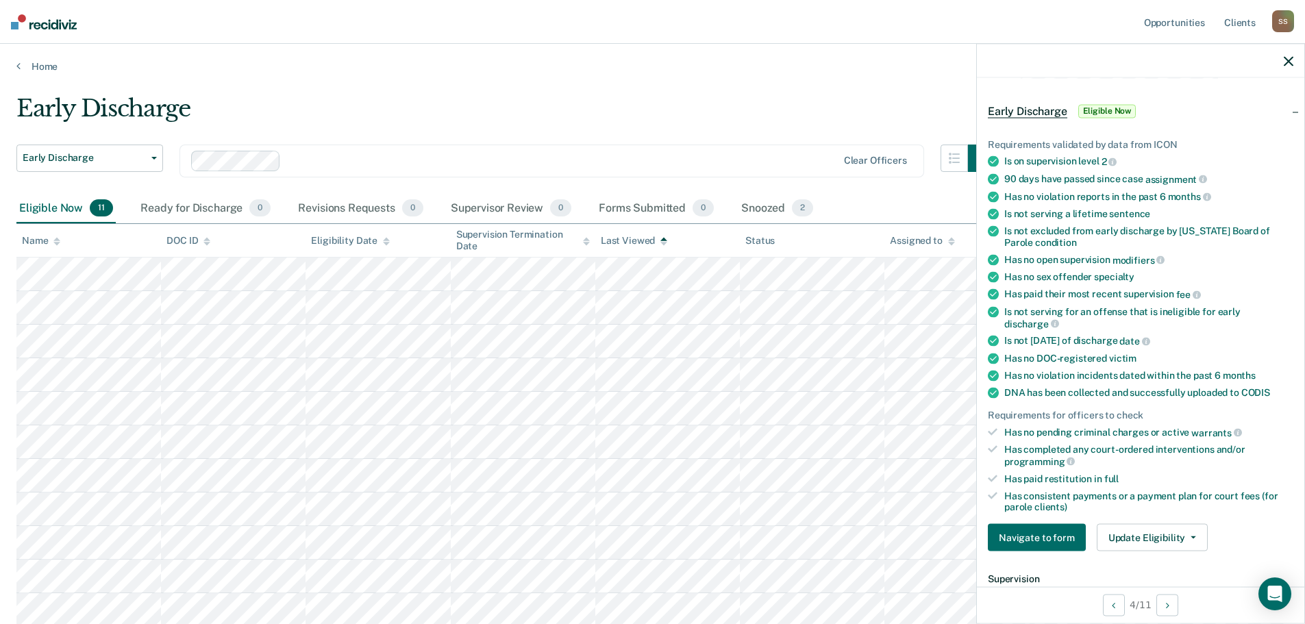
scroll to position [68, 0]
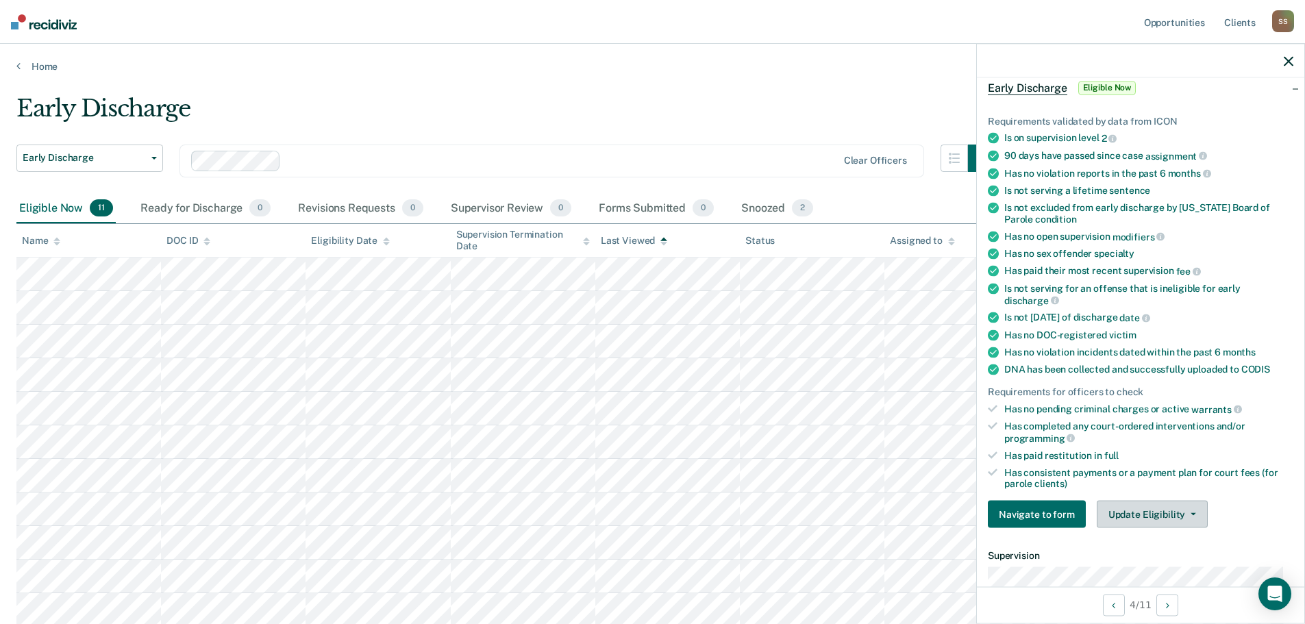
click at [1182, 510] on button "Update Eligibility" at bounding box center [1152, 514] width 111 height 27
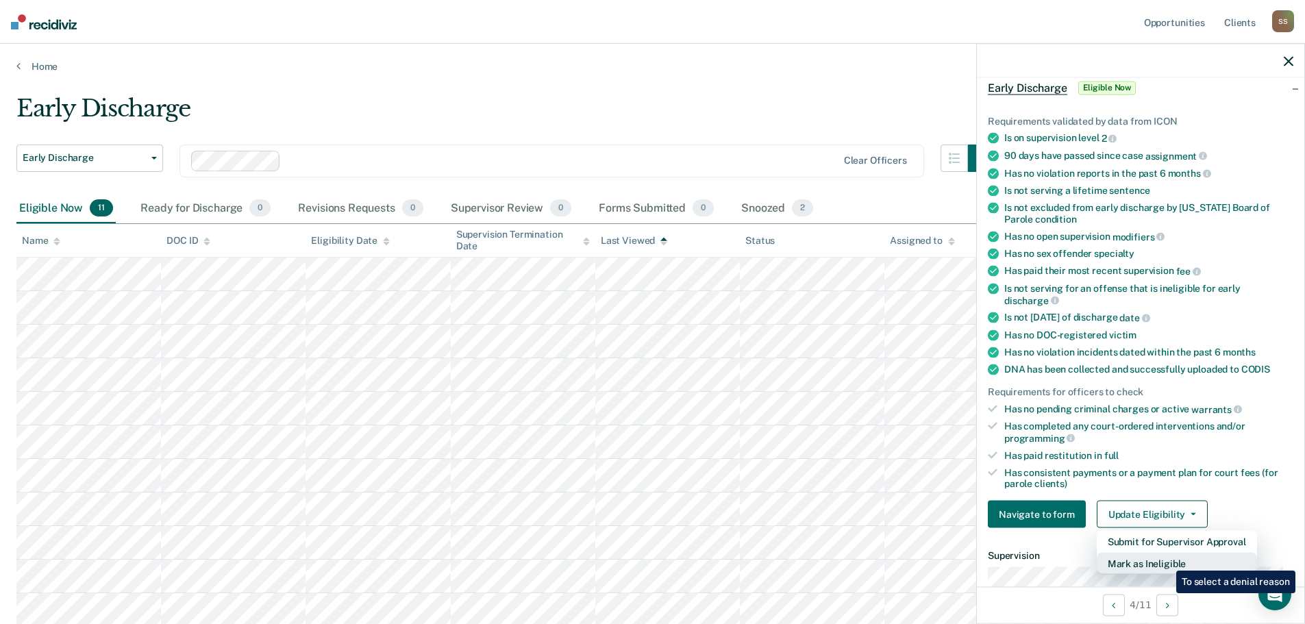
click at [1166, 560] on button "Mark as Ineligible" at bounding box center [1177, 564] width 160 height 22
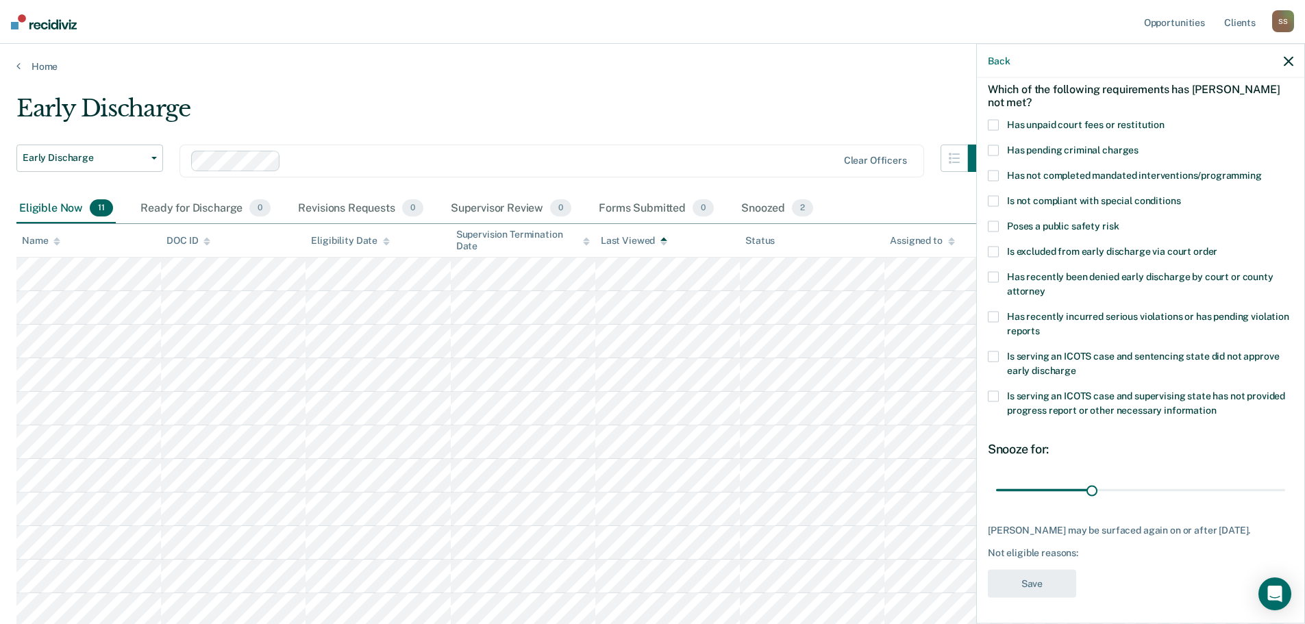
click at [1286, 60] on icon "button" at bounding box center [1289, 61] width 10 height 10
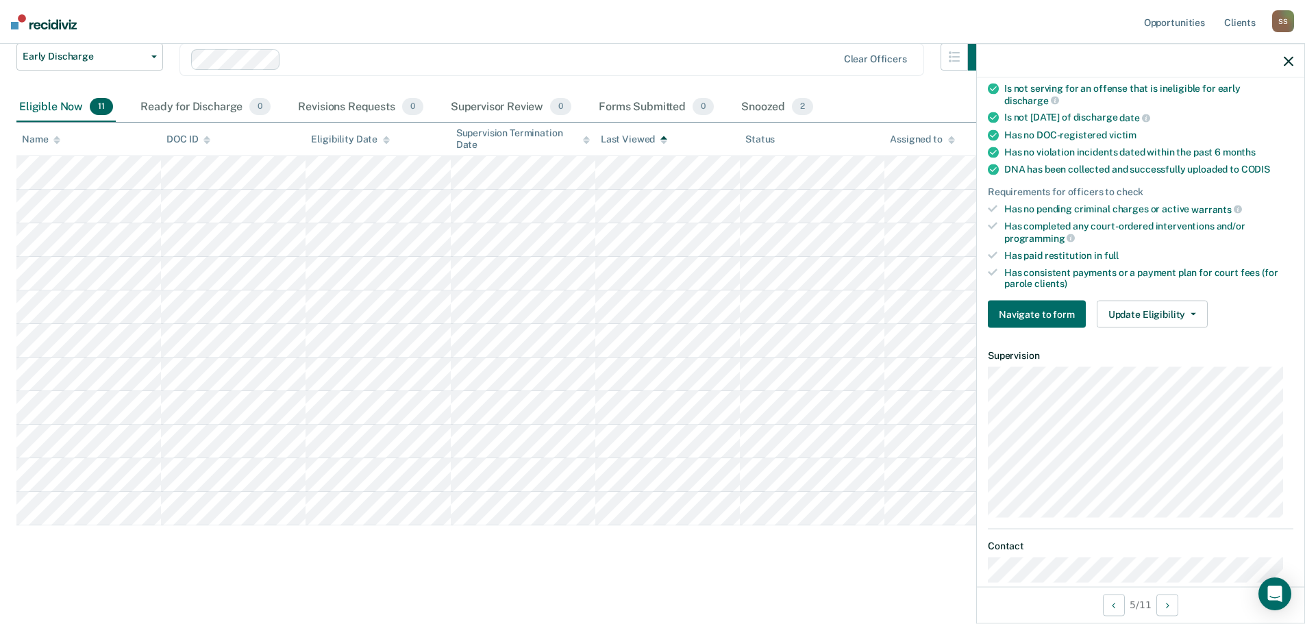
scroll to position [342, 0]
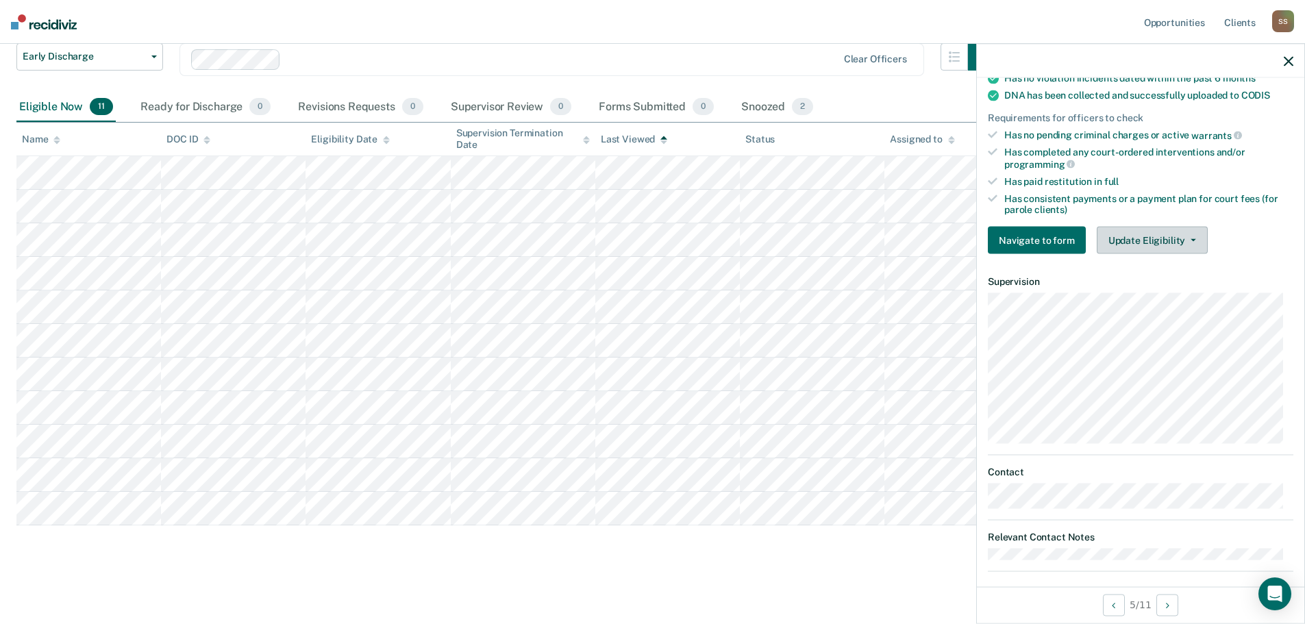
drag, startPoint x: 1206, startPoint y: 234, endPoint x: 1199, endPoint y: 245, distance: 12.9
click at [1206, 234] on div "Navigate to form Update Eligibility Submit for Supervisor Approval Mark as Inel…" at bounding box center [1140, 240] width 305 height 27
click at [1195, 242] on button "Update Eligibility" at bounding box center [1152, 240] width 111 height 27
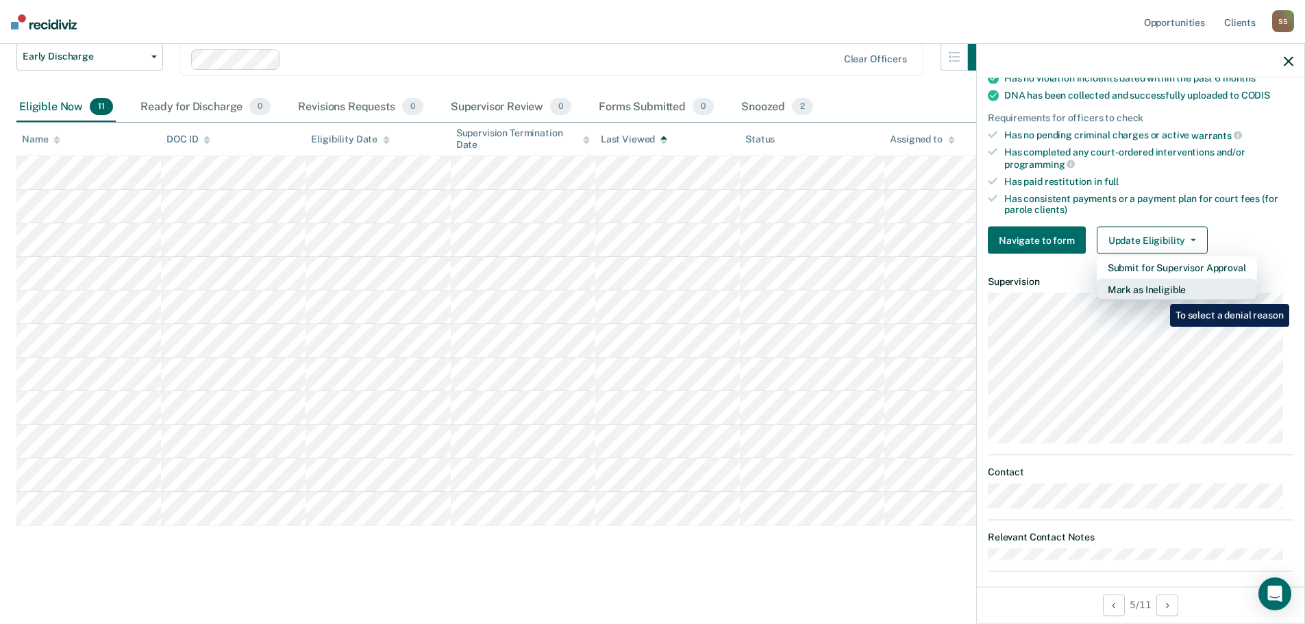
click at [1160, 294] on button "Mark as Ineligible" at bounding box center [1177, 290] width 160 height 22
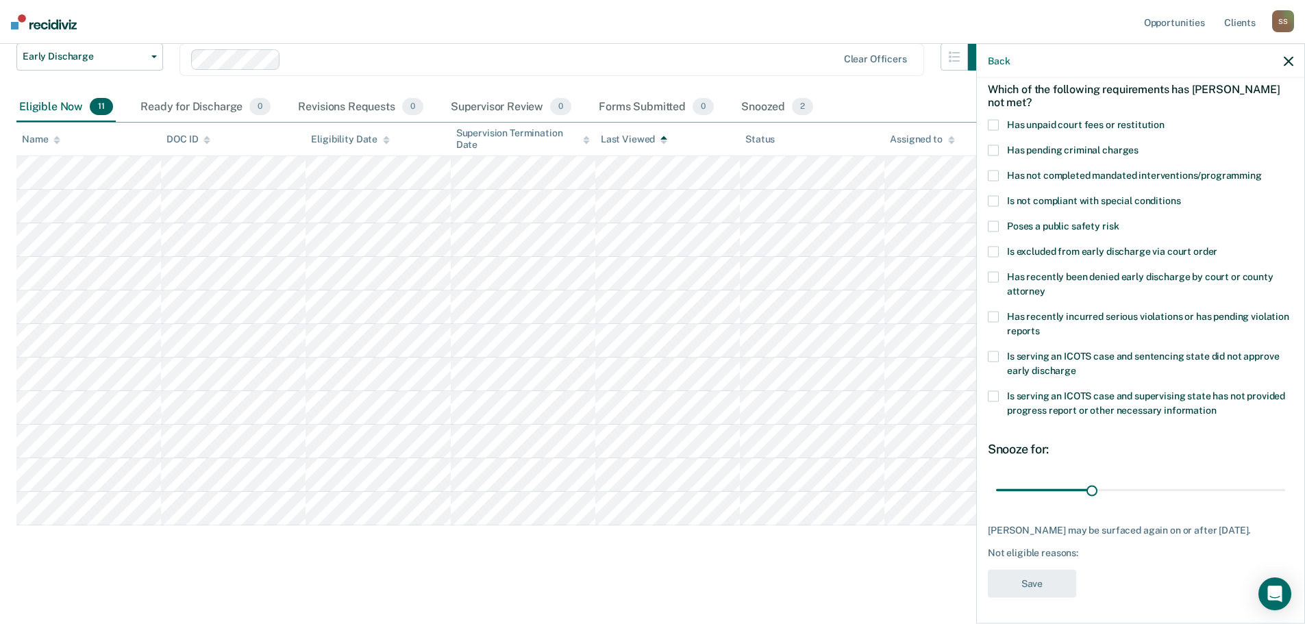
click at [996, 353] on span at bounding box center [993, 356] width 11 height 11
click at [1076, 365] on input "Is serving an ICOTS case and sentencing state did not approve early discharge" at bounding box center [1076, 365] width 0 height 0
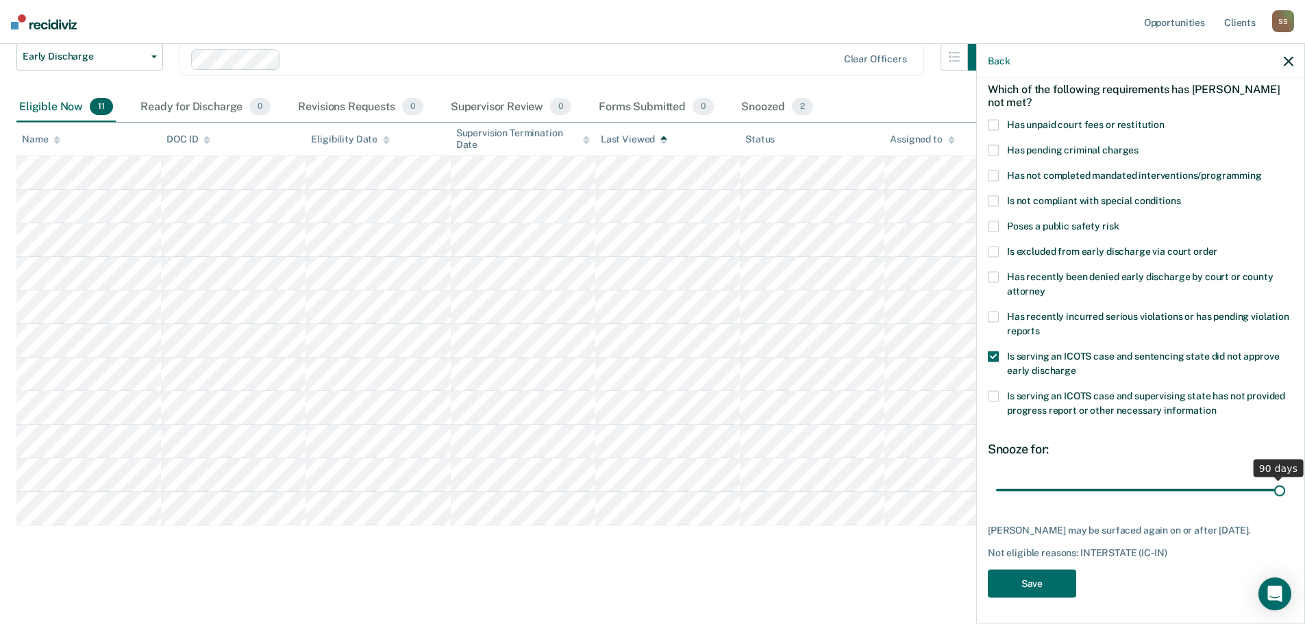
drag, startPoint x: 1090, startPoint y: 493, endPoint x: 1284, endPoint y: 484, distance: 194.8
type input "90"
click at [1284, 484] on input "range" at bounding box center [1140, 490] width 289 height 24
click at [1053, 577] on button "Save" at bounding box center [1032, 583] width 88 height 28
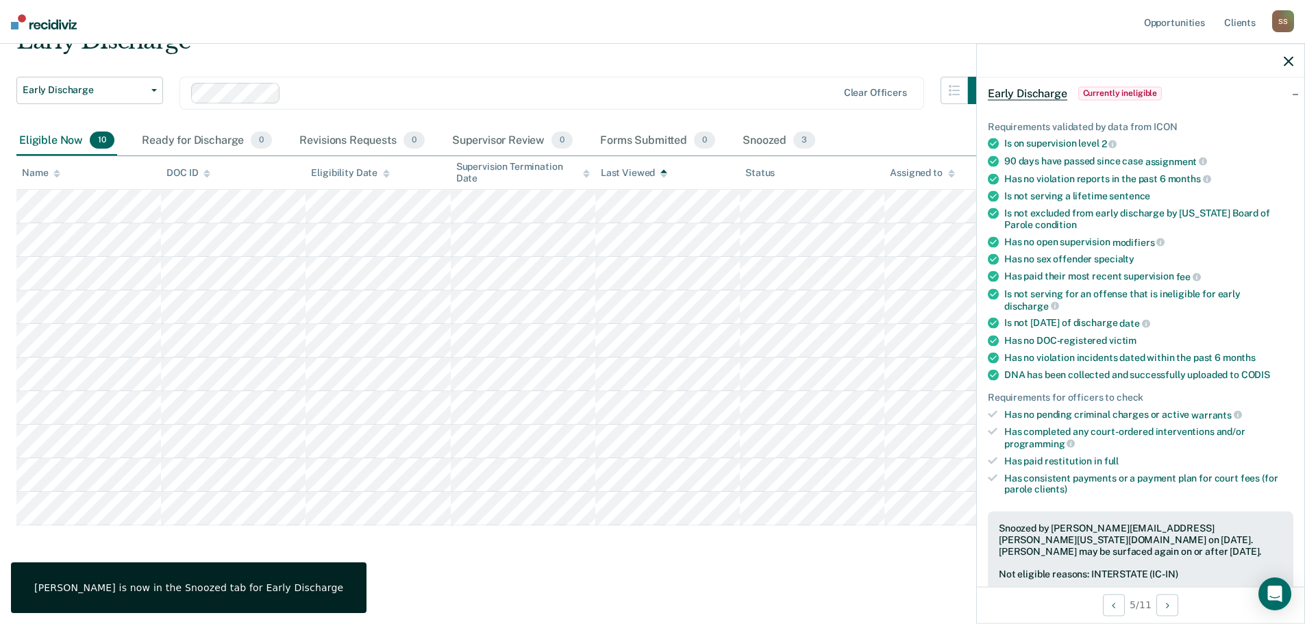
click at [1287, 65] on icon "button" at bounding box center [1289, 61] width 10 height 10
